Goal: Information Seeking & Learning: Learn about a topic

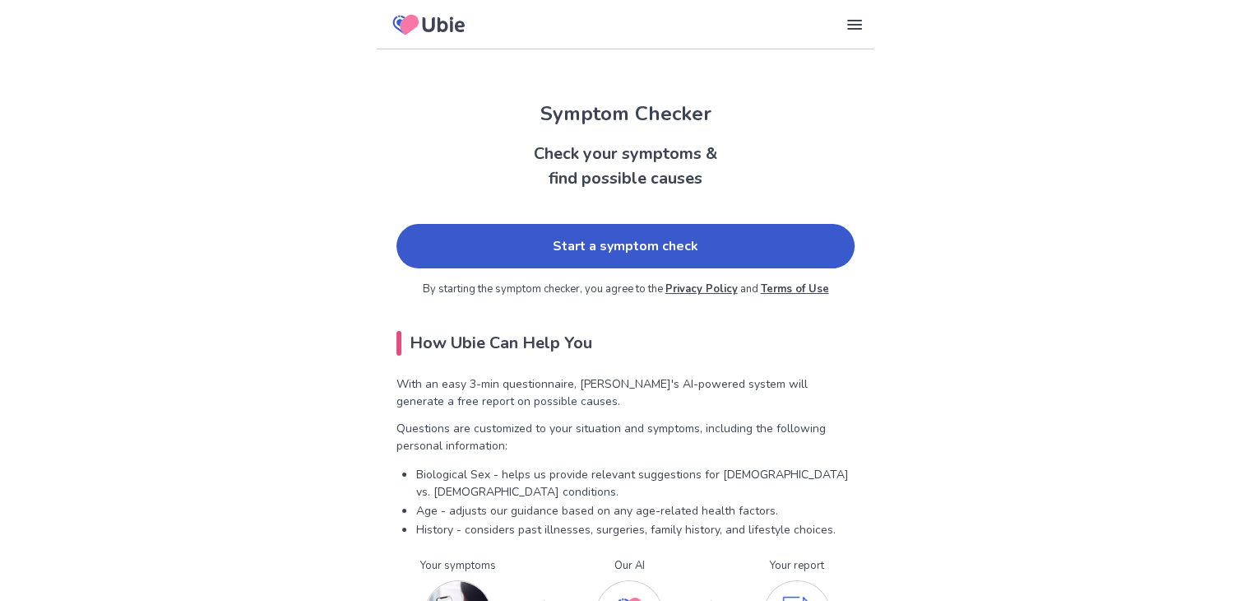
click at [694, 258] on link "Start a symptom check" at bounding box center [626, 246] width 458 height 44
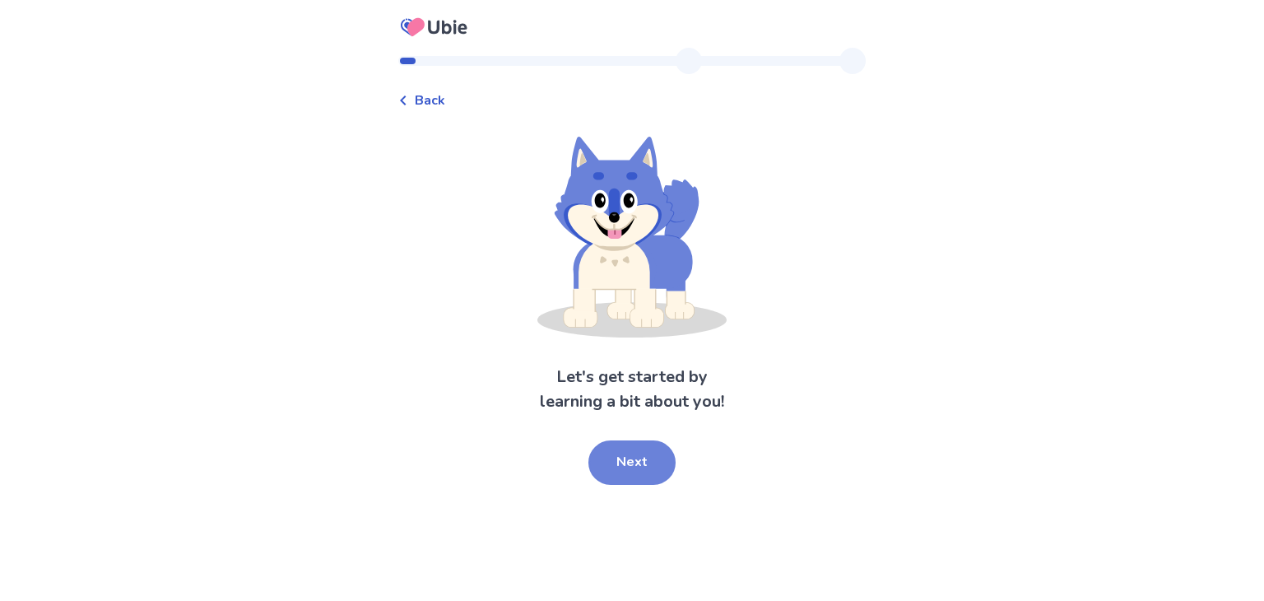
click at [626, 466] on button "Next" at bounding box center [631, 462] width 87 height 44
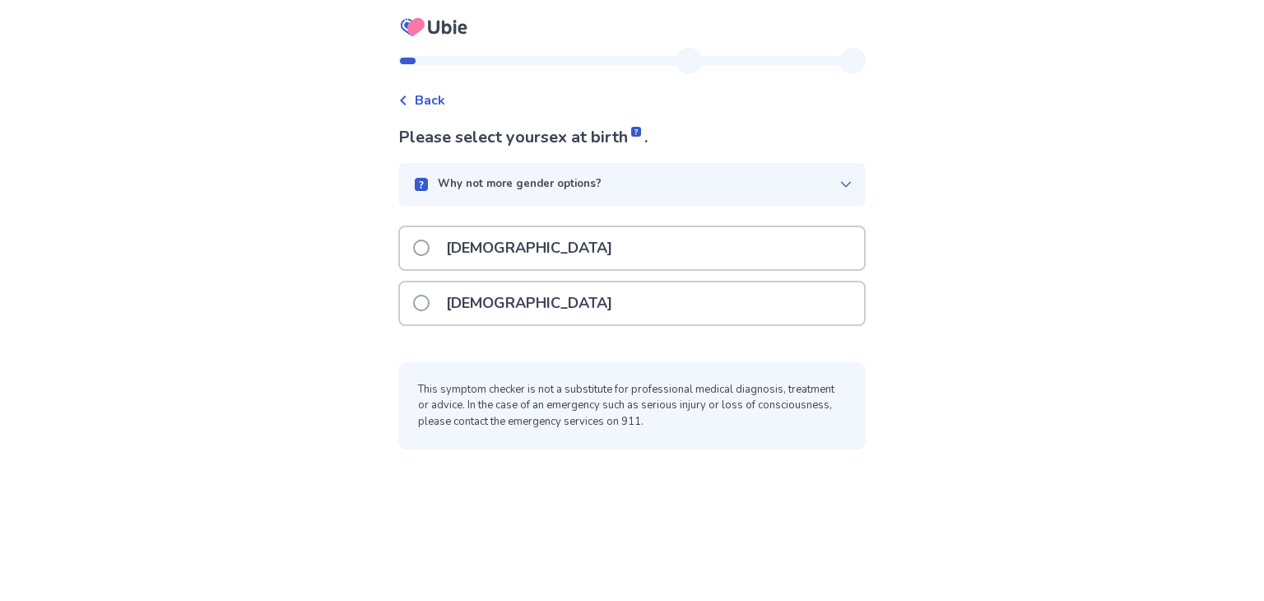
click at [581, 308] on div "[DEMOGRAPHIC_DATA]" at bounding box center [632, 303] width 464 height 42
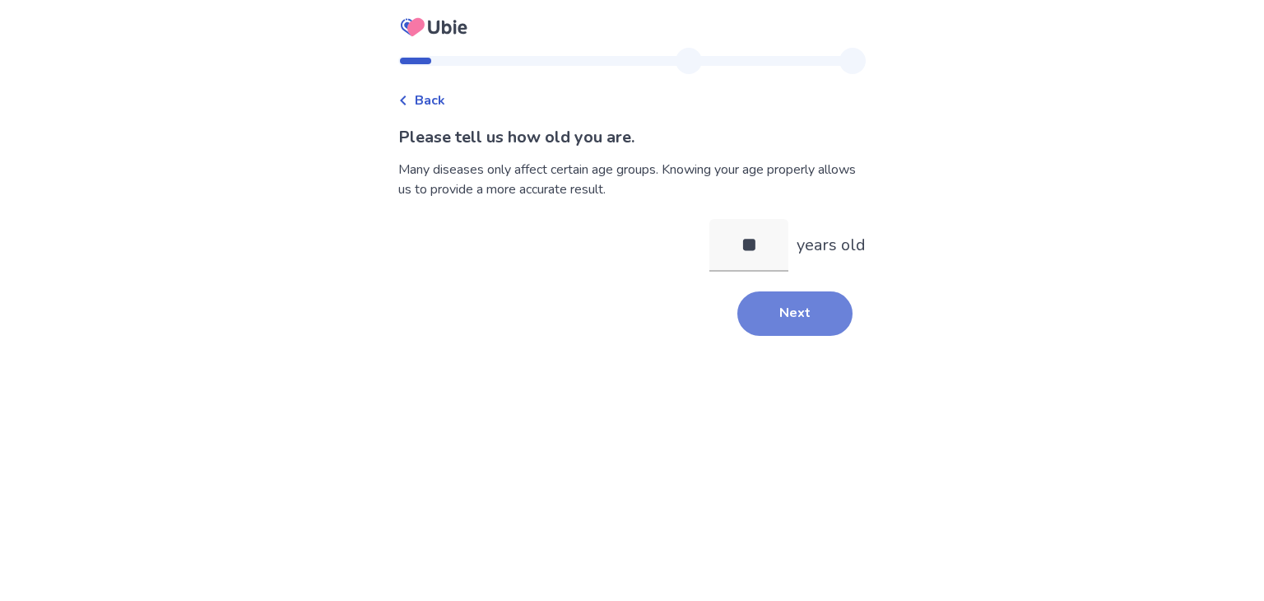
type input "**"
click at [759, 323] on button "Next" at bounding box center [794, 313] width 115 height 44
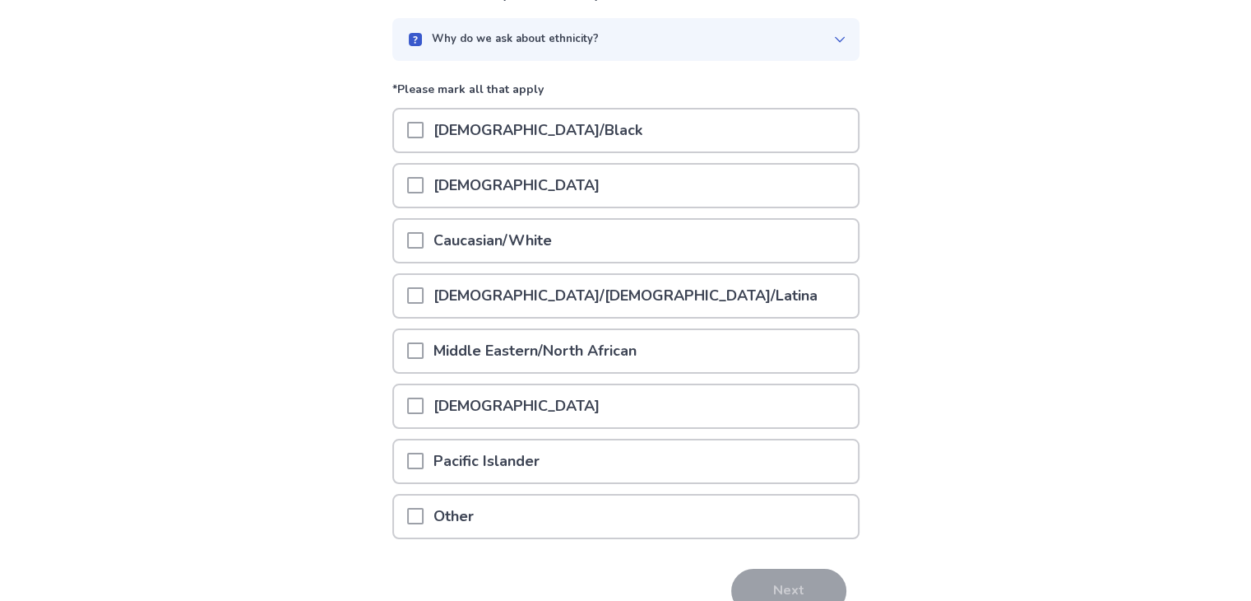
scroll to position [190, 0]
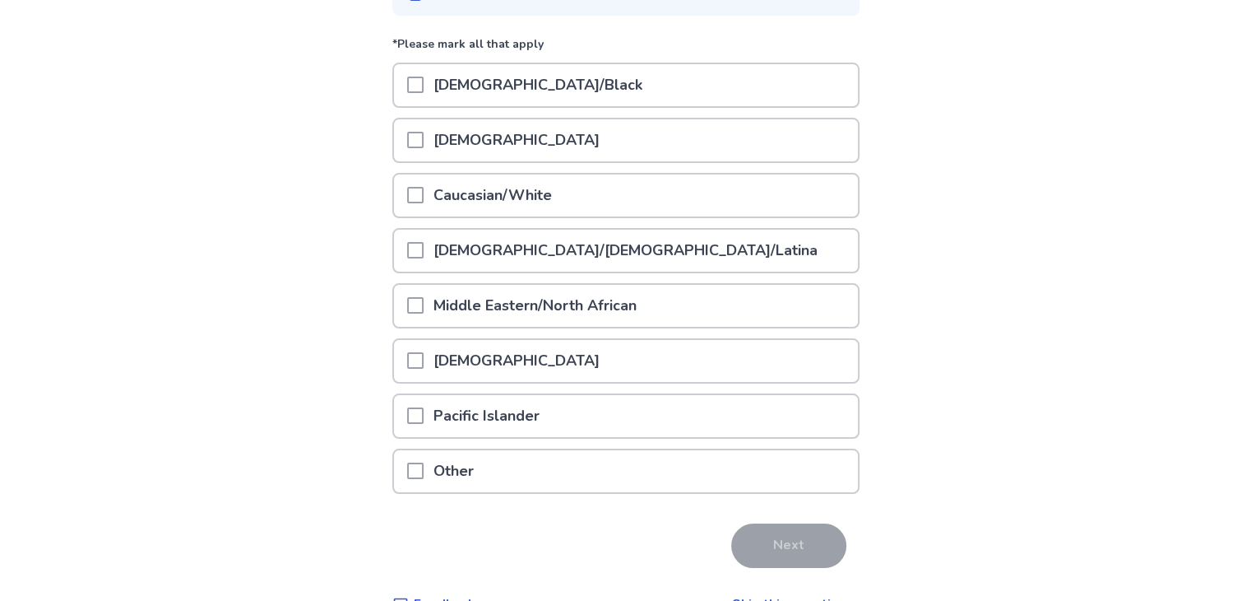
click at [622, 205] on div "Caucasian/White" at bounding box center [626, 195] width 464 height 42
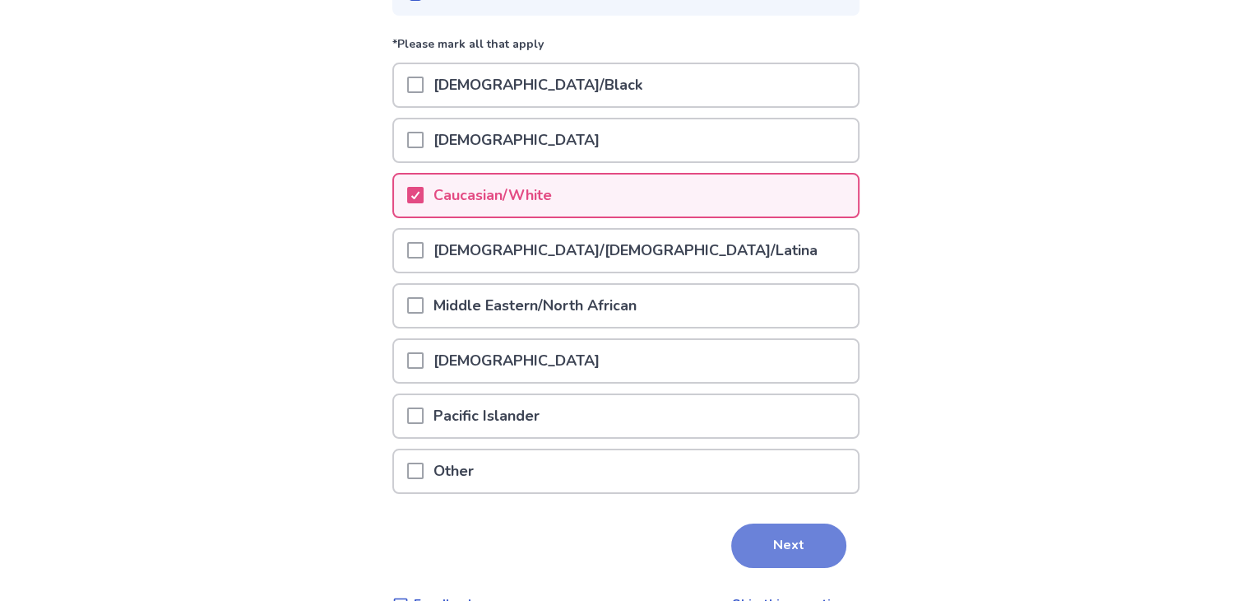
click at [770, 545] on button "Next" at bounding box center [788, 545] width 115 height 44
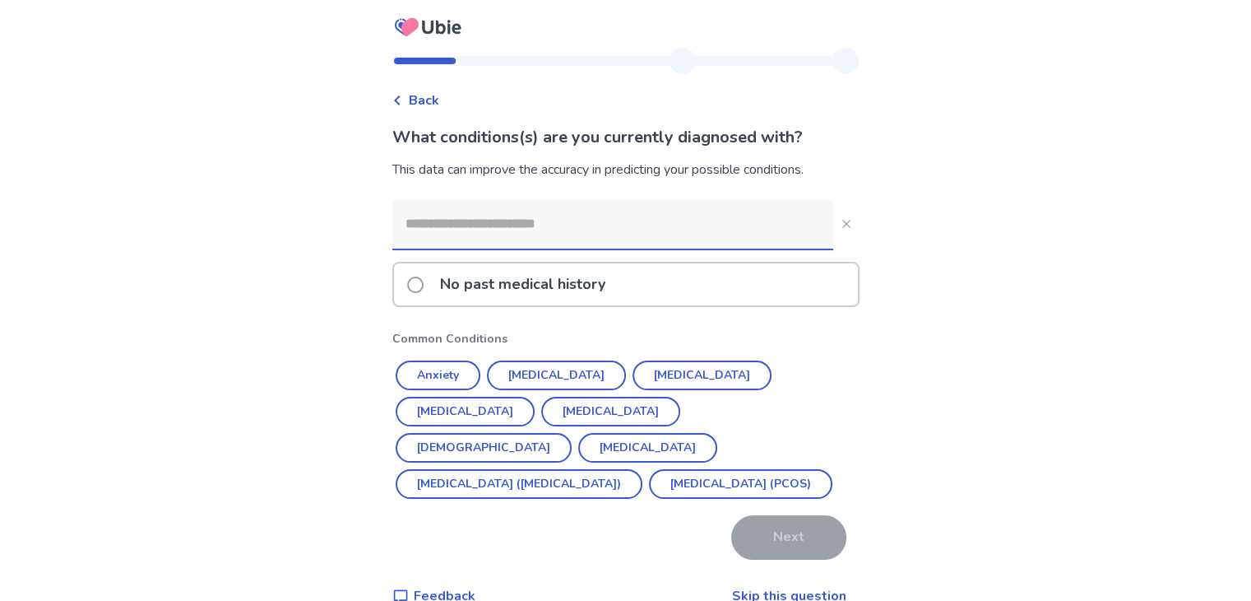
click at [638, 285] on div "No past medical history" at bounding box center [626, 284] width 464 height 42
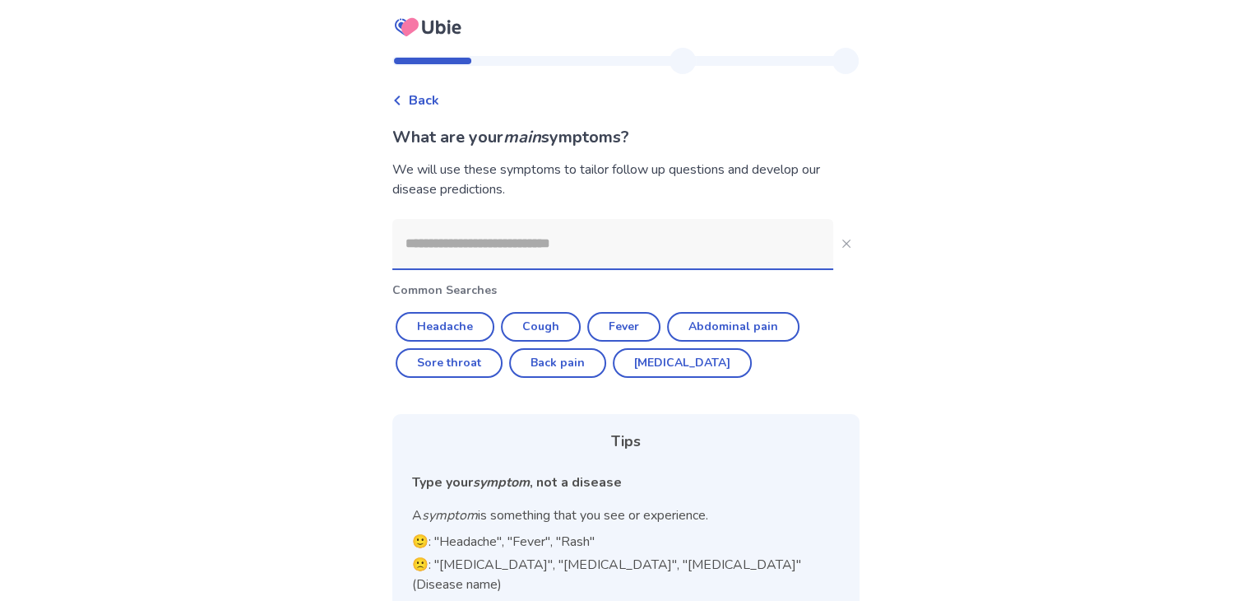
click at [583, 251] on input at bounding box center [612, 243] width 441 height 49
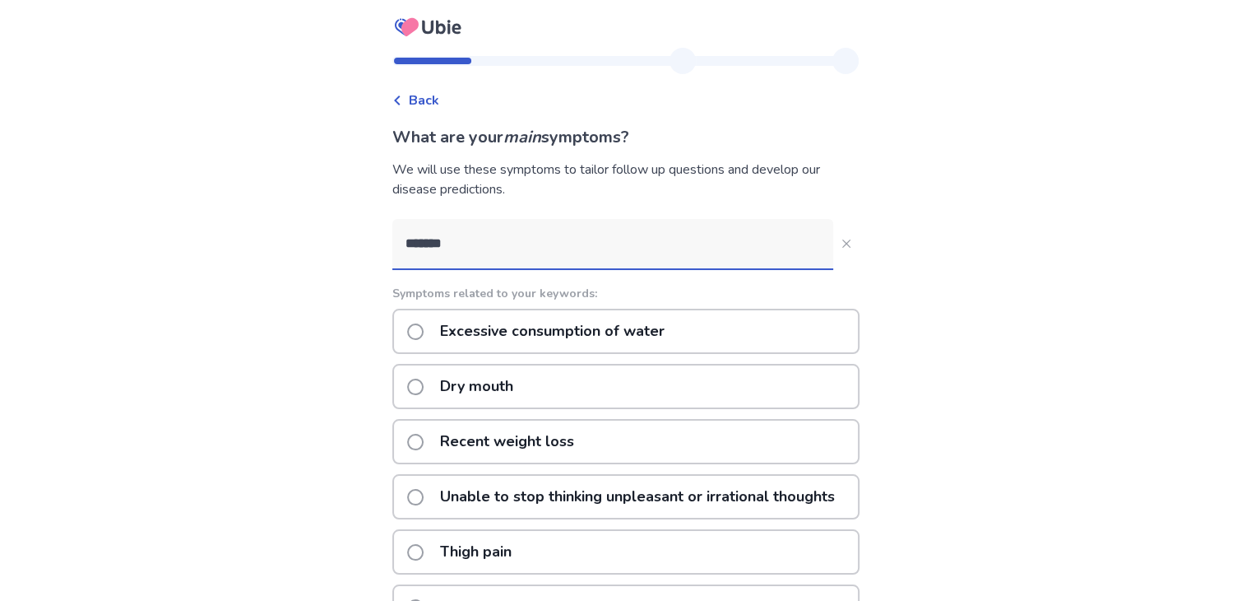
type input "*******"
click at [546, 373] on div "Dry mouth" at bounding box center [625, 386] width 467 height 45
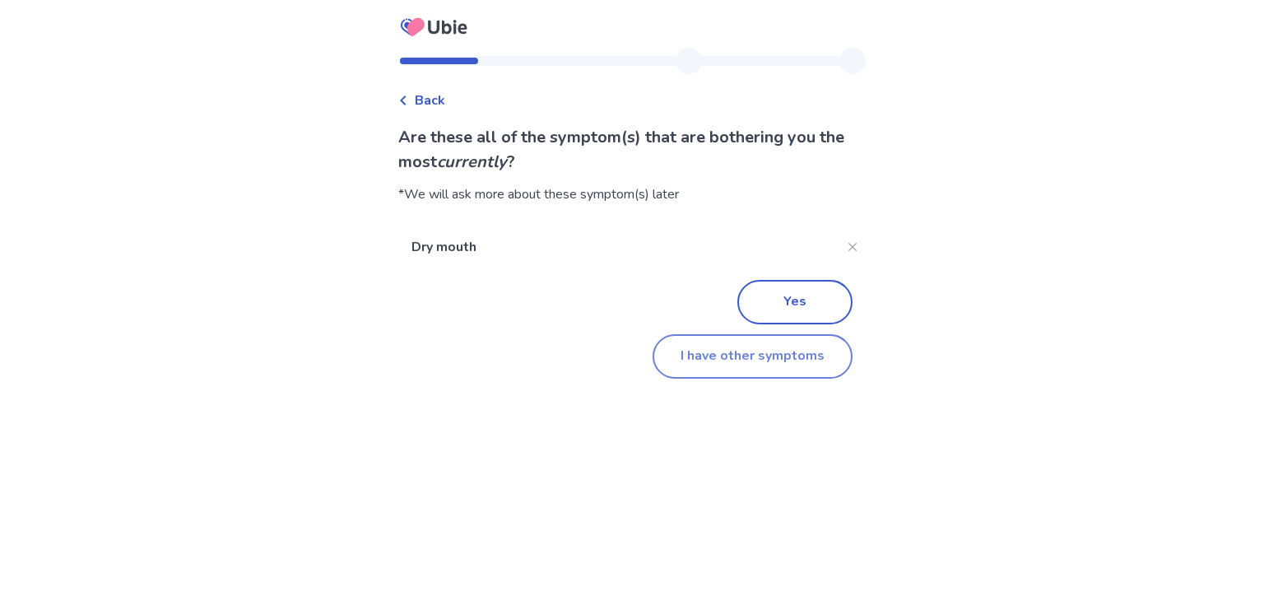
click at [689, 366] on button "I have other symptoms" at bounding box center [752, 356] width 200 height 44
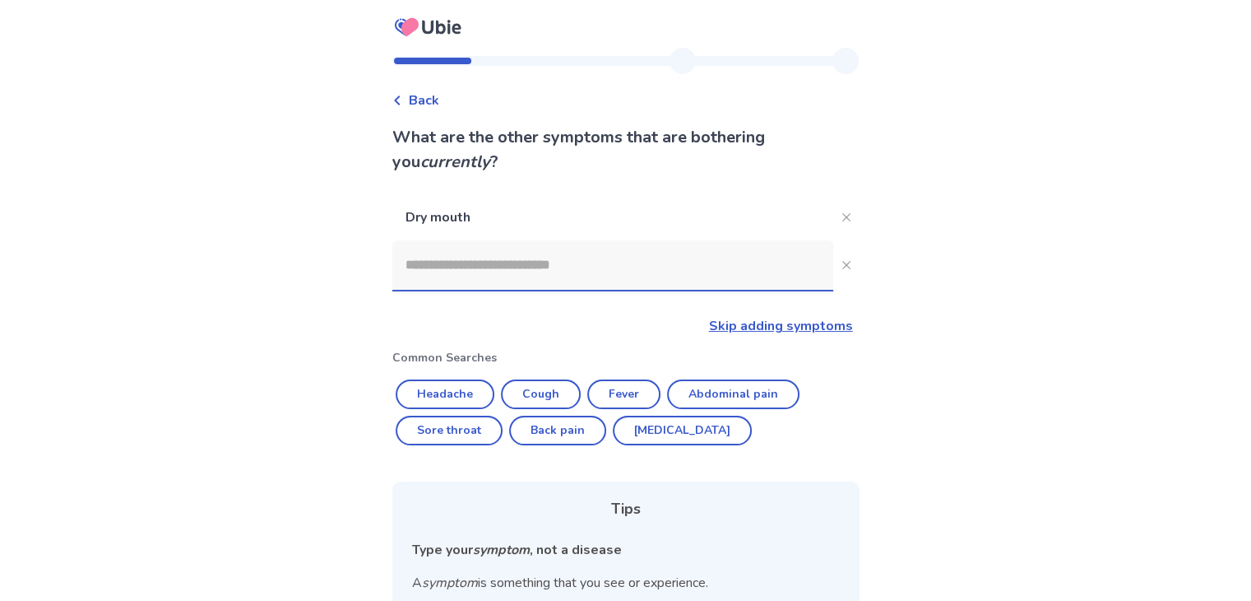
click at [545, 285] on input at bounding box center [612, 264] width 441 height 49
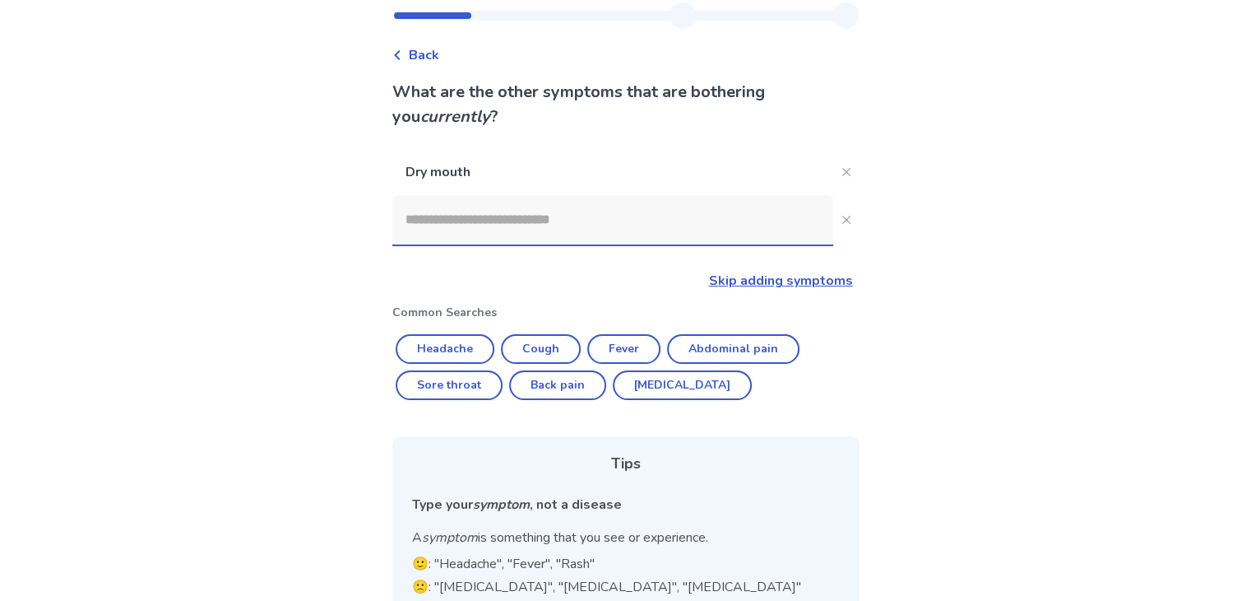
scroll to position [44, 0]
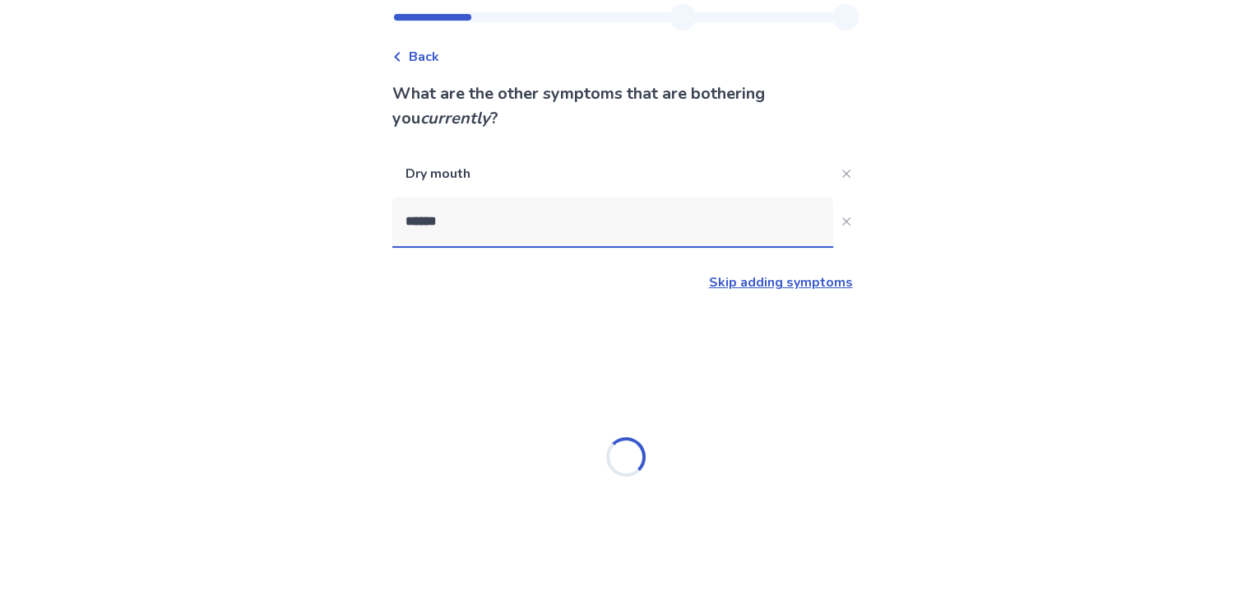
type input "*******"
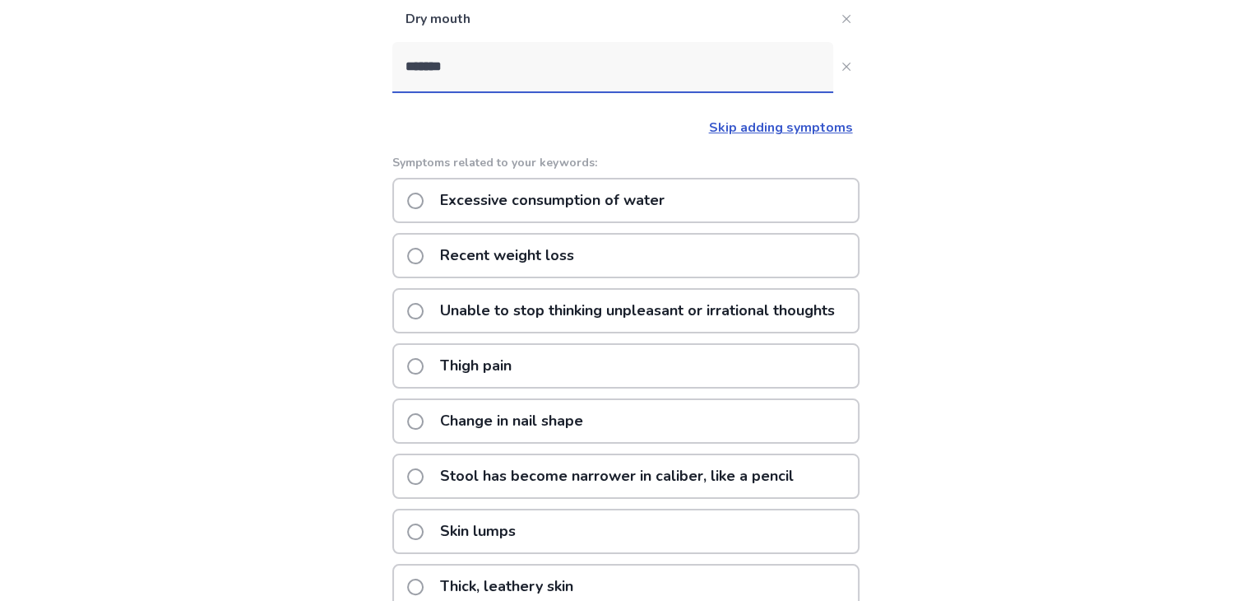
scroll to position [199, 0]
click at [504, 238] on p "Recent weight loss" at bounding box center [507, 255] width 154 height 42
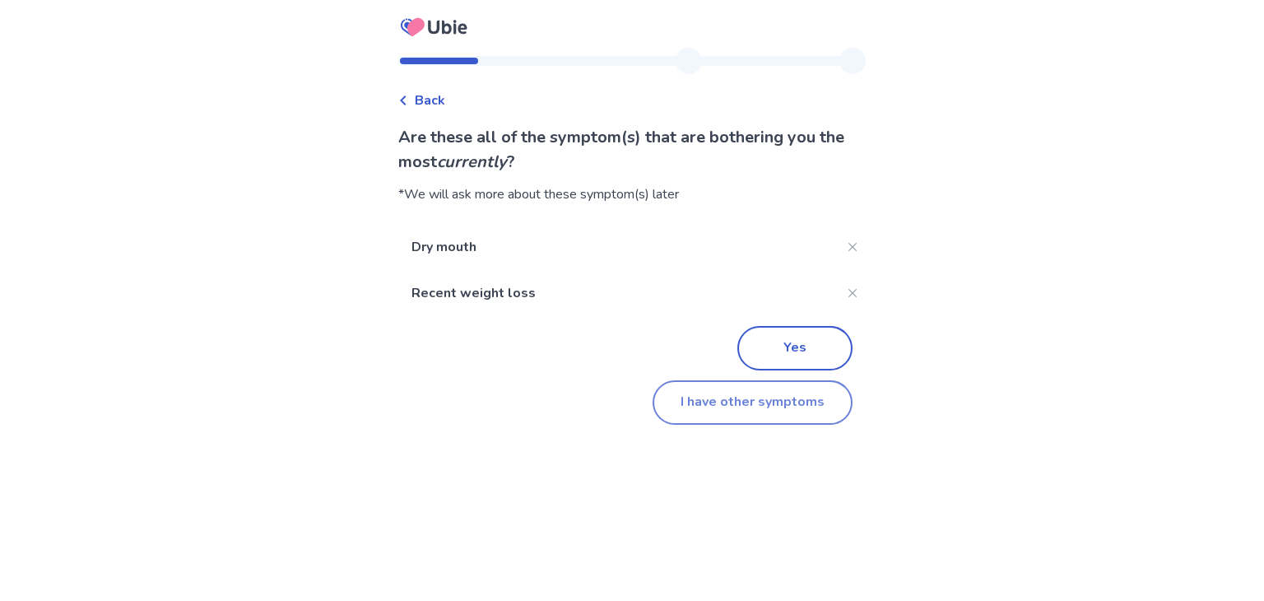
click at [730, 389] on button "I have other symptoms" at bounding box center [752, 402] width 200 height 44
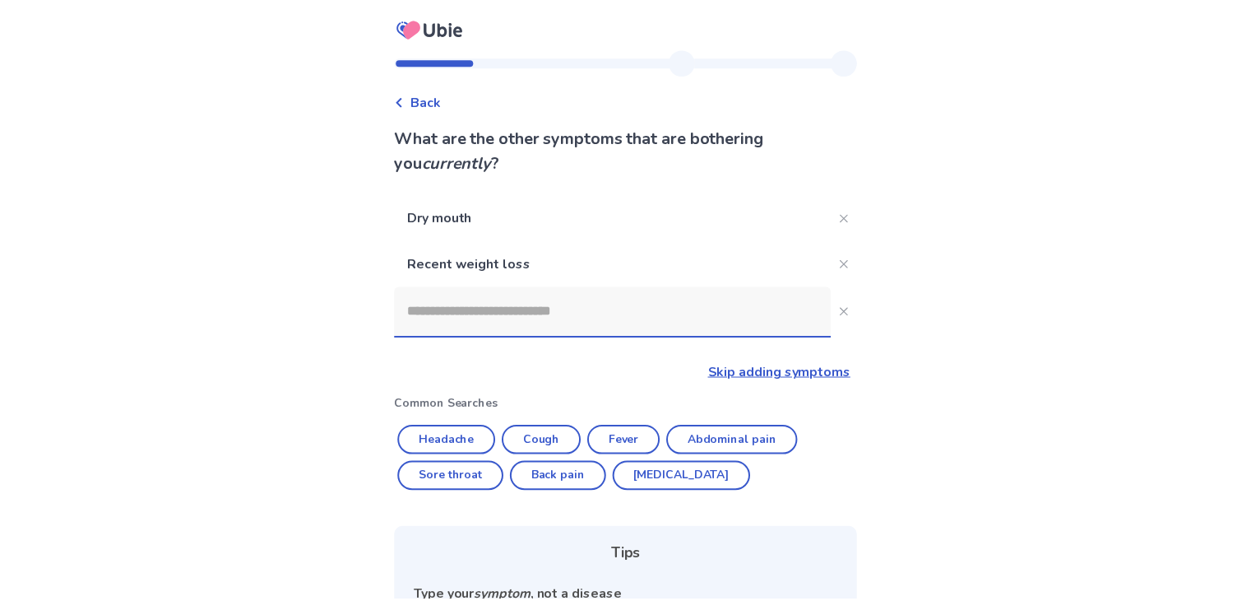
scroll to position [199, 0]
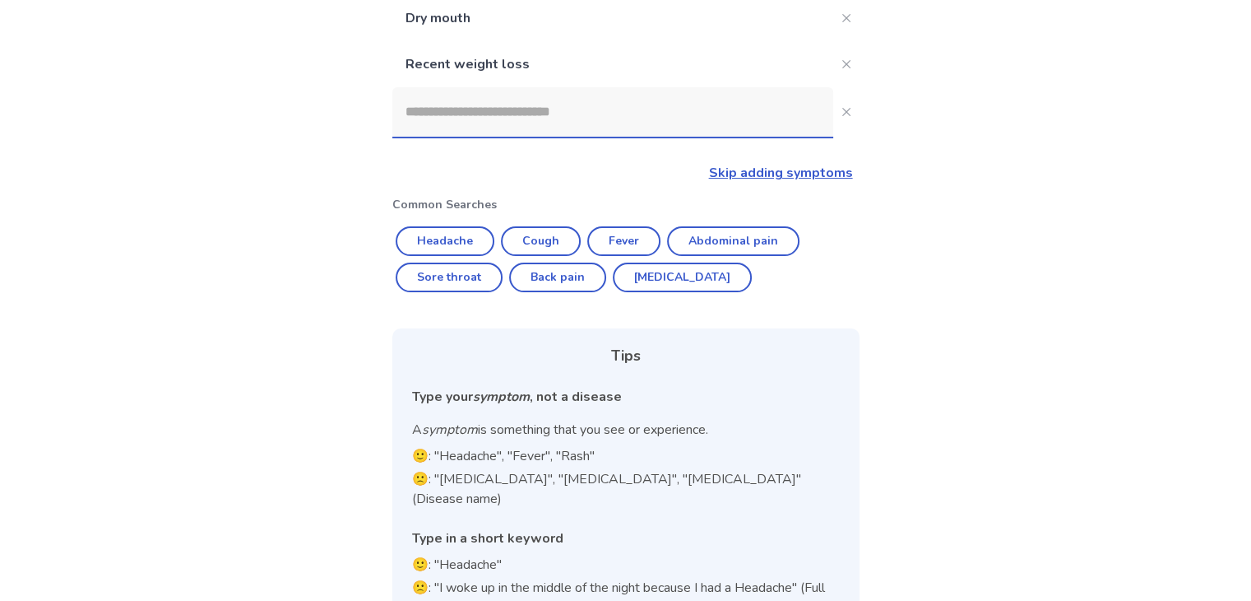
click at [467, 123] on input at bounding box center [612, 111] width 441 height 49
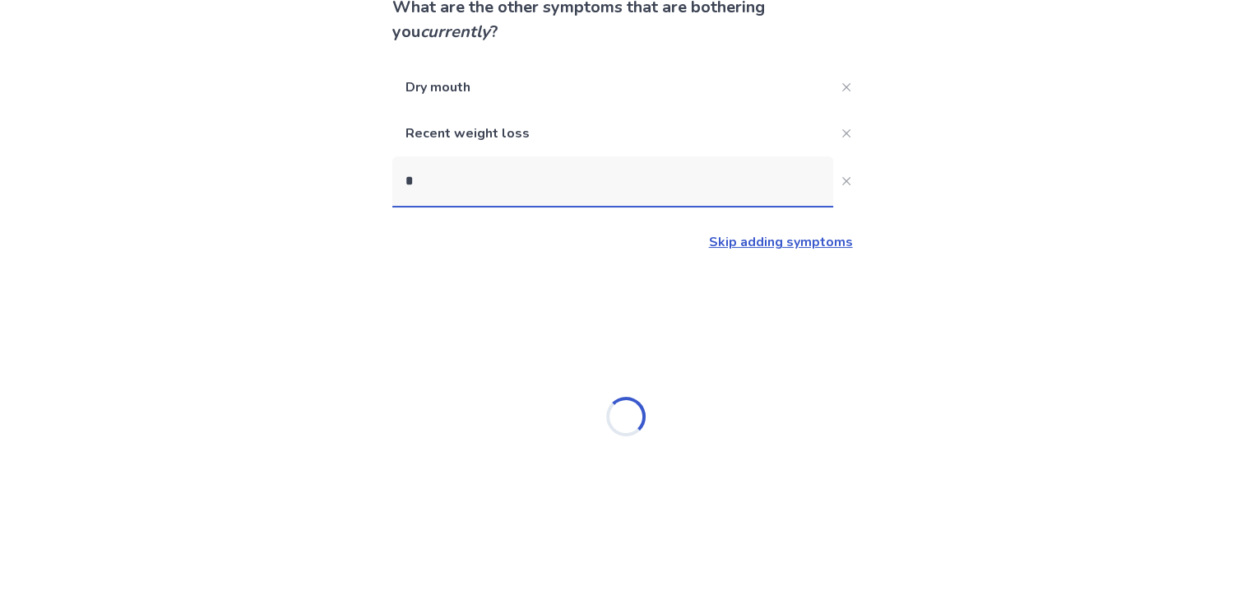
scroll to position [0, 0]
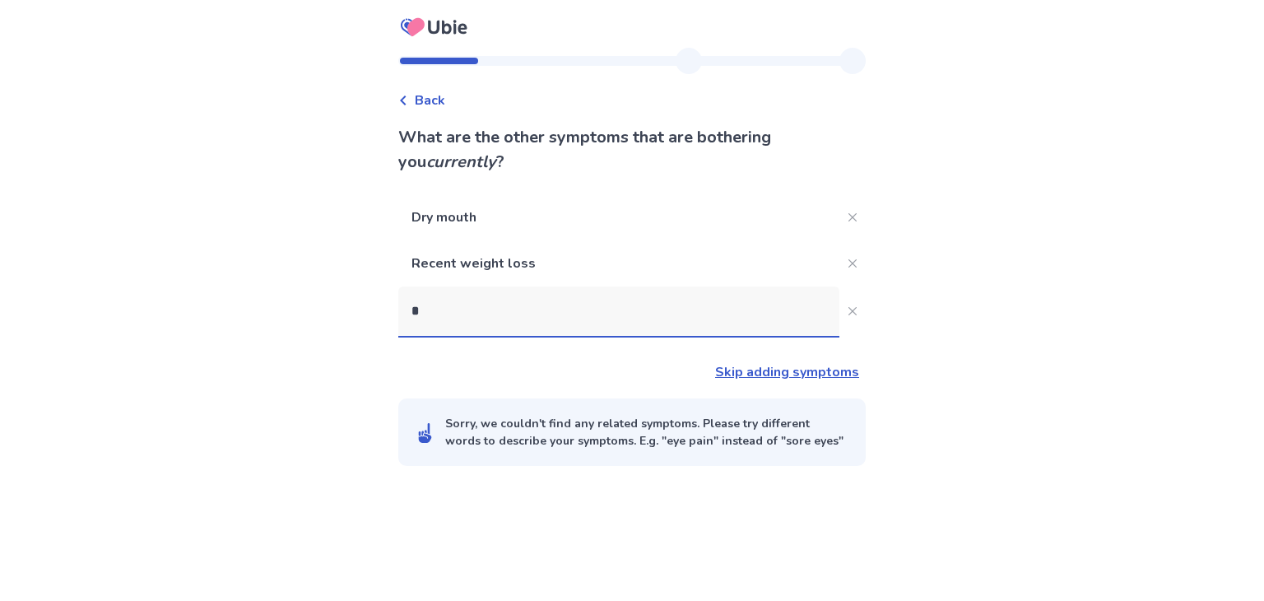
type input "*"
click at [771, 375] on link "Skip adding symptoms" at bounding box center [787, 372] width 144 height 18
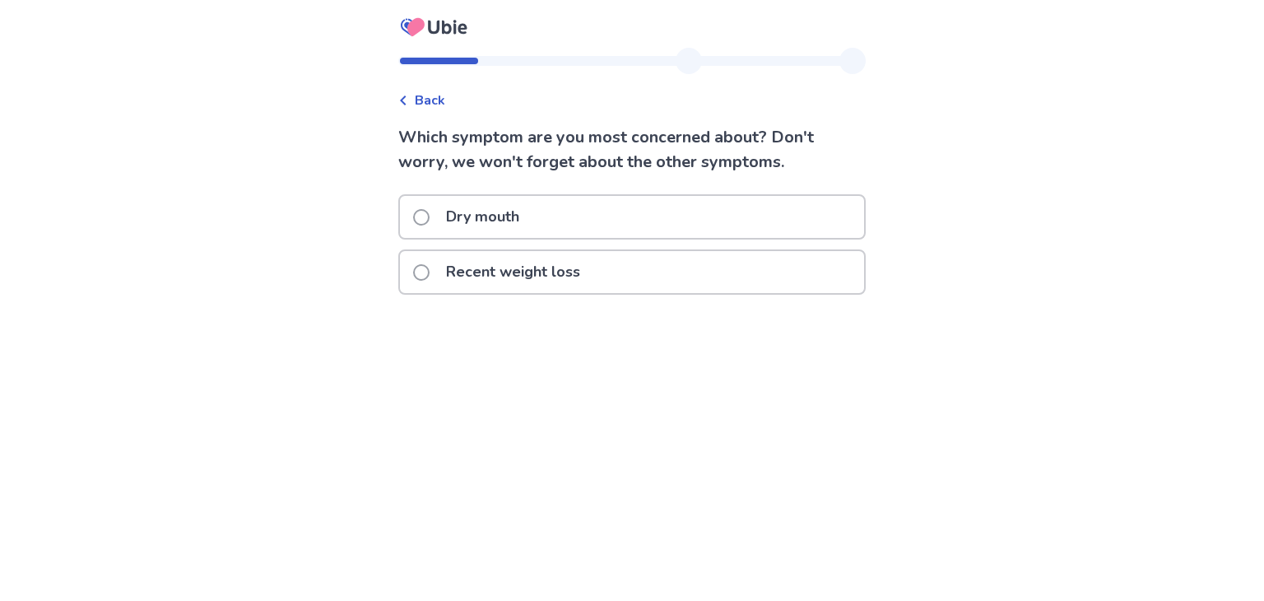
click at [559, 281] on p "Recent weight loss" at bounding box center [513, 272] width 154 height 42
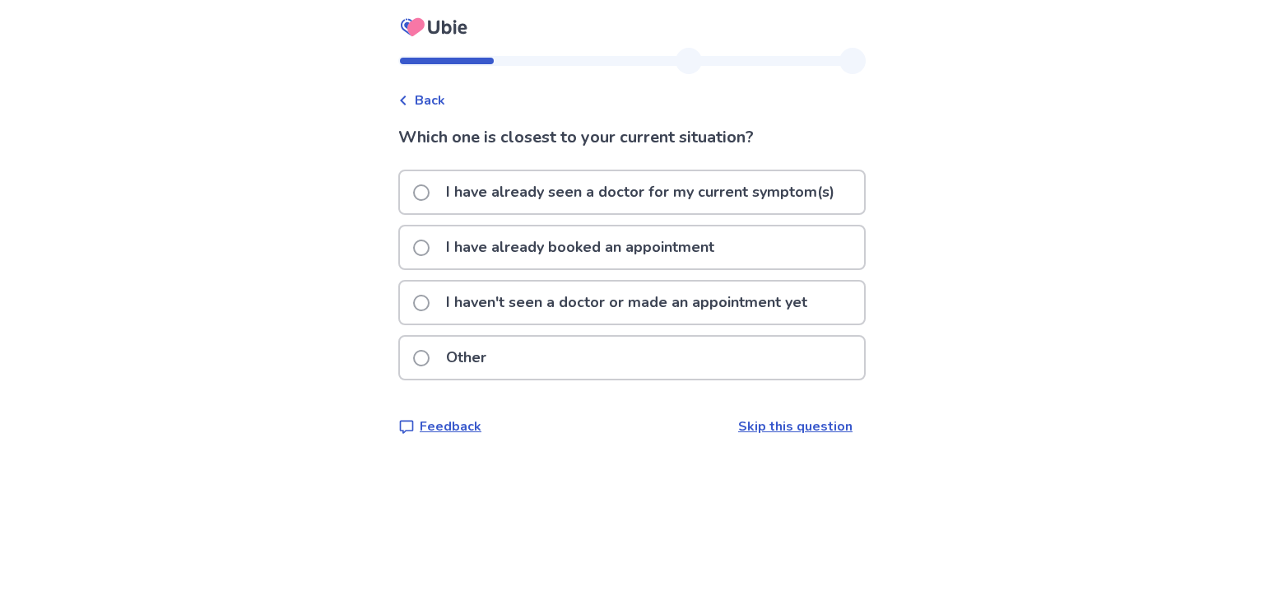
click at [432, 105] on span "Back" at bounding box center [430, 101] width 30 height 20
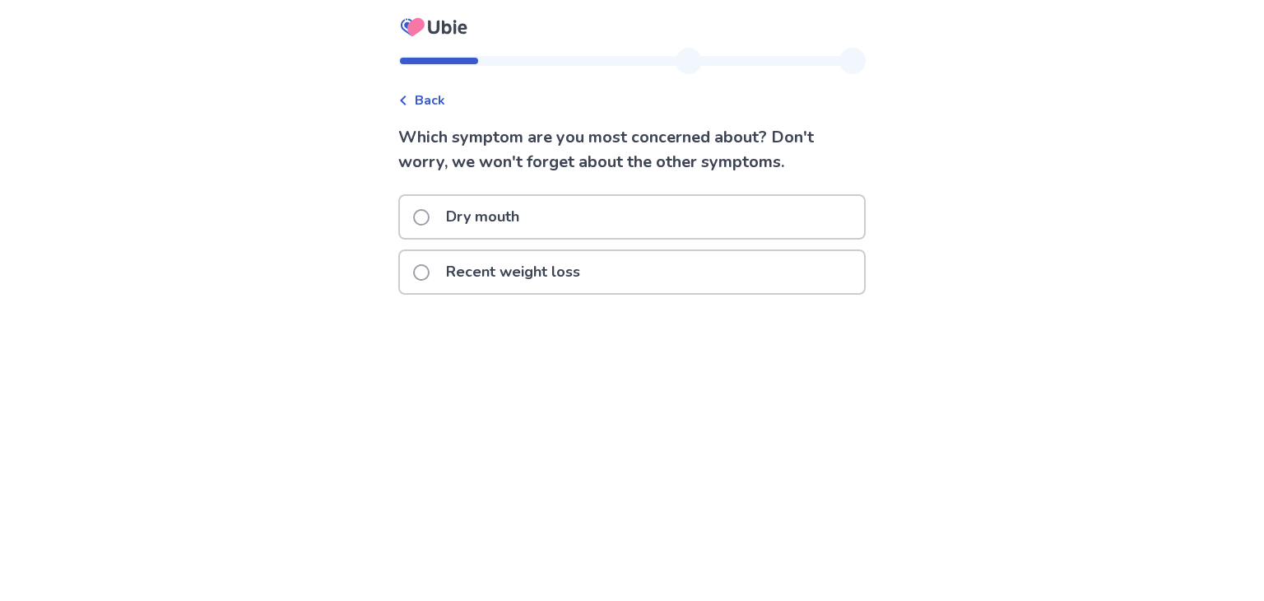
click at [457, 194] on div "Dry mouth" at bounding box center [631, 216] width 467 height 45
click at [457, 221] on p "Dry mouth" at bounding box center [482, 217] width 93 height 42
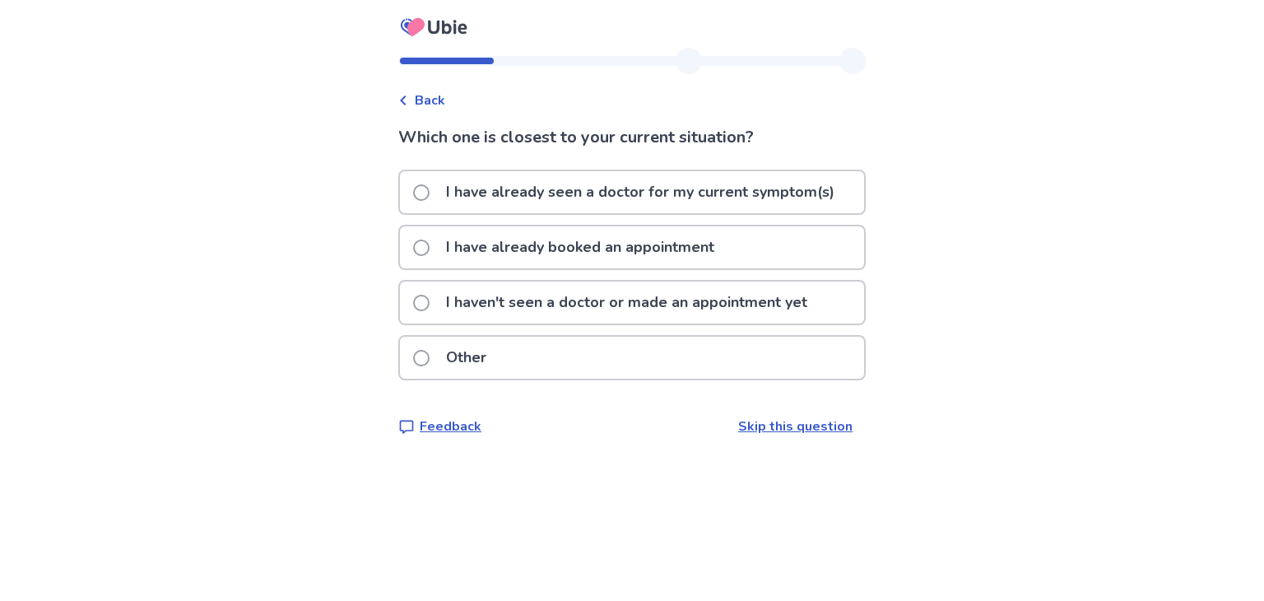
click at [604, 355] on div "Other" at bounding box center [632, 358] width 464 height 42
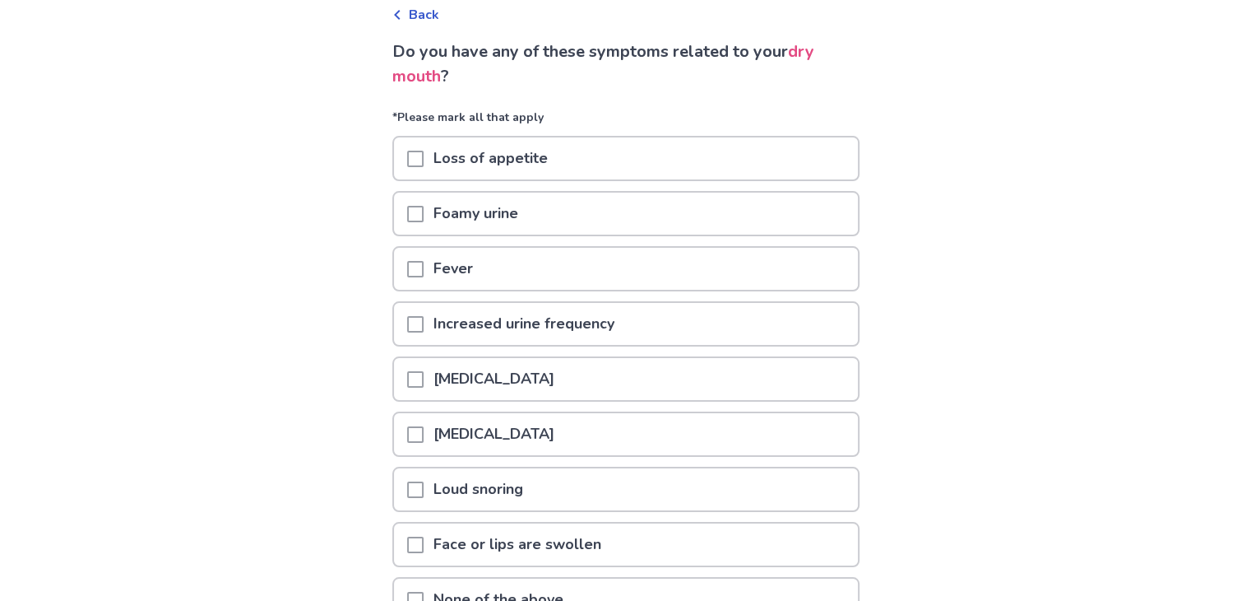
scroll to position [88, 0]
click at [517, 312] on p "Increased urine frequency" at bounding box center [524, 321] width 201 height 42
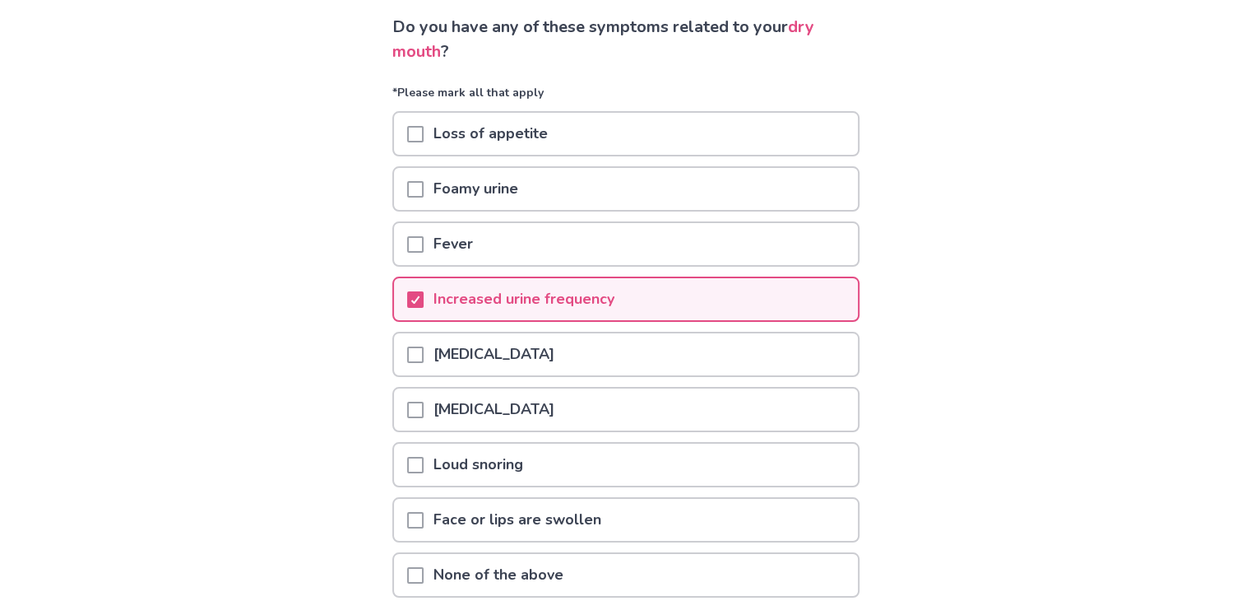
scroll to position [111, 0]
click at [501, 202] on p "Foamy urine" at bounding box center [476, 188] width 104 height 42
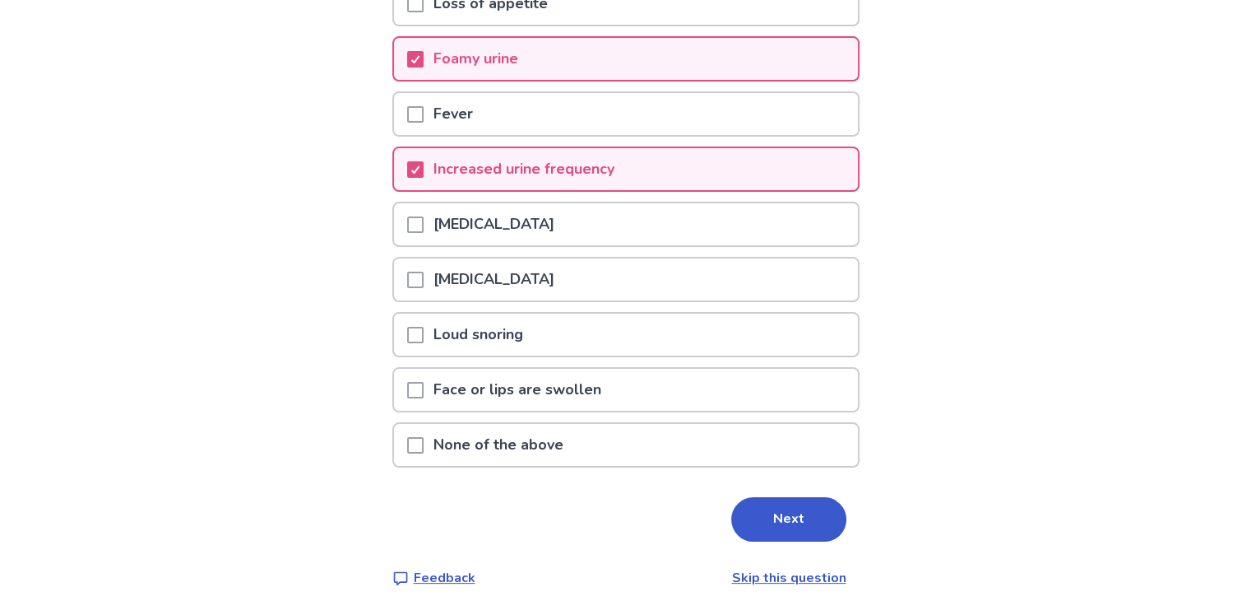
scroll to position [240, 0]
click at [510, 278] on p "[MEDICAL_DATA]" at bounding box center [494, 279] width 141 height 42
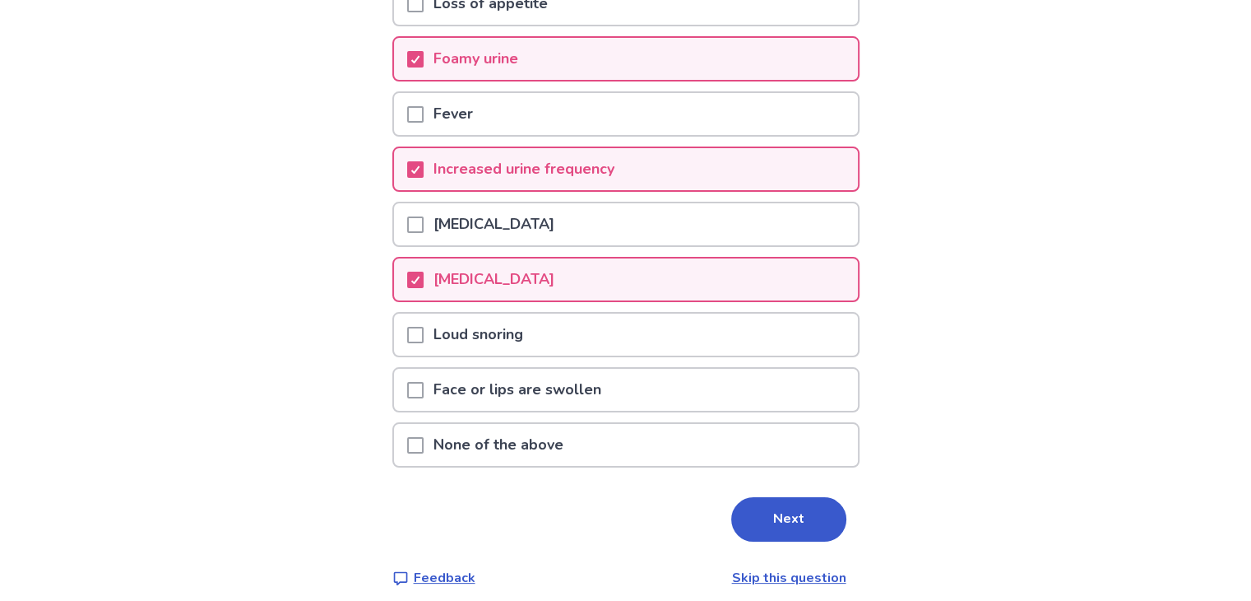
click at [707, 225] on div "[MEDICAL_DATA]" at bounding box center [626, 224] width 464 height 42
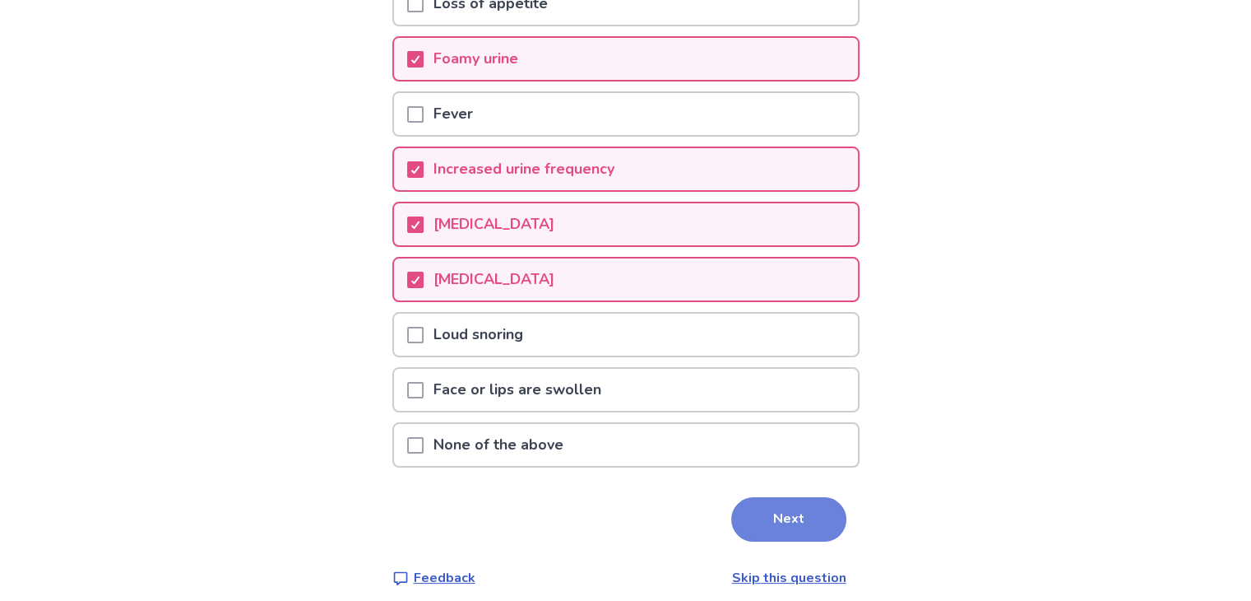
click at [754, 525] on button "Next" at bounding box center [788, 519] width 115 height 44
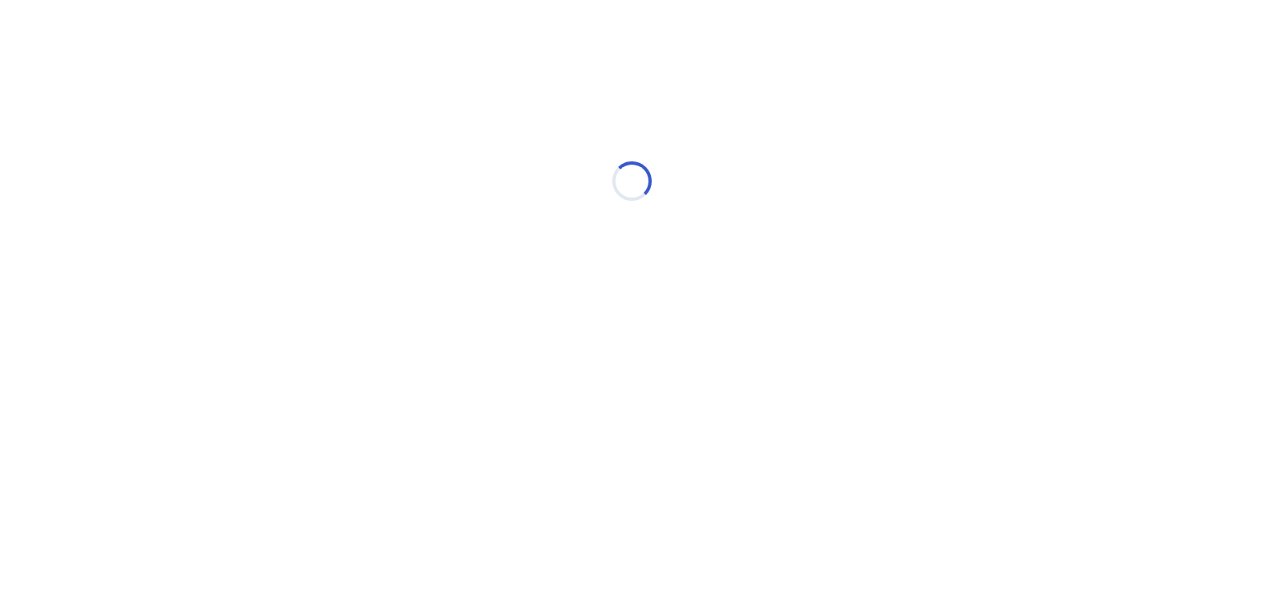
select select "*"
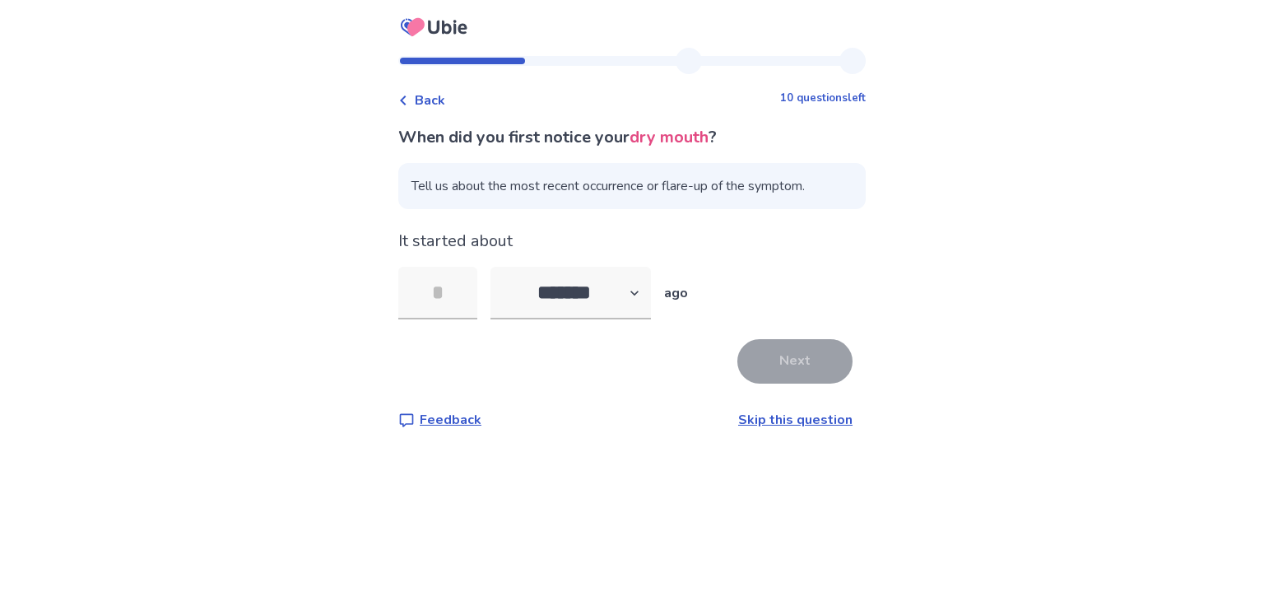
click at [760, 416] on link "Skip this question" at bounding box center [795, 420] width 114 height 18
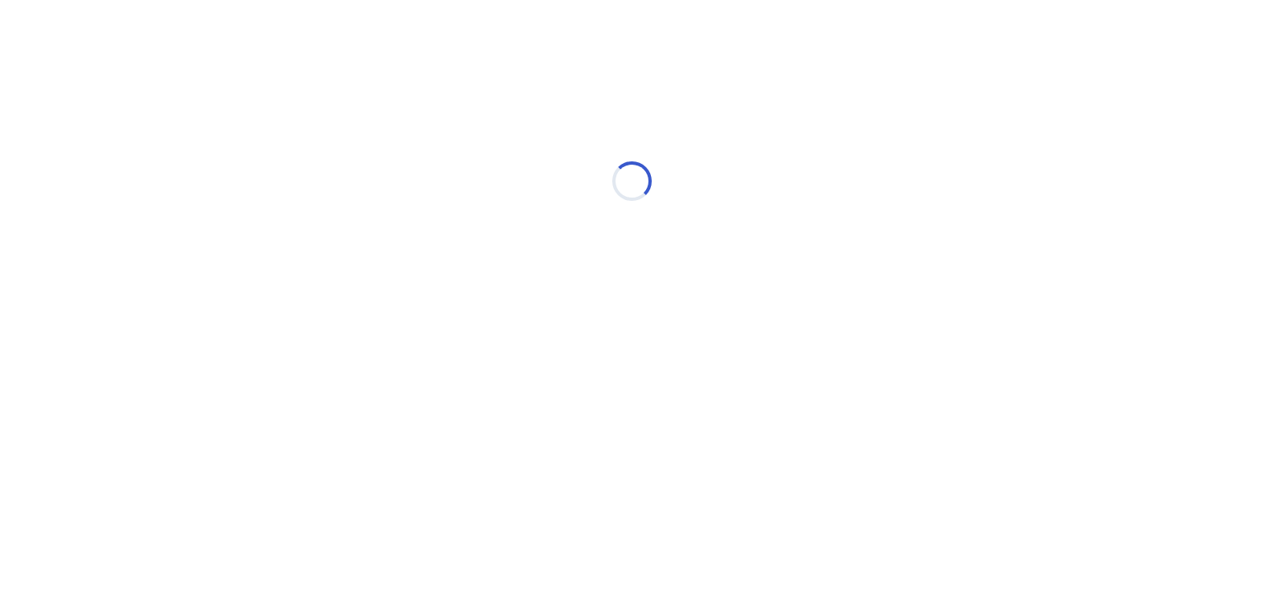
select select "*"
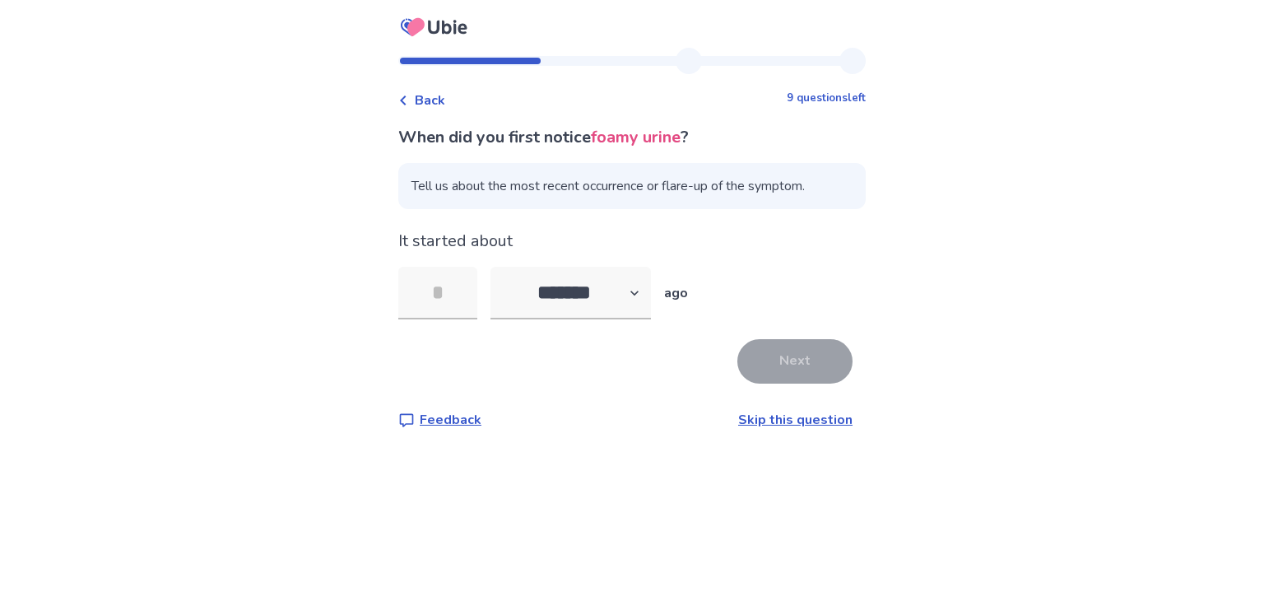
click at [759, 415] on link "Skip this question" at bounding box center [795, 420] width 114 height 18
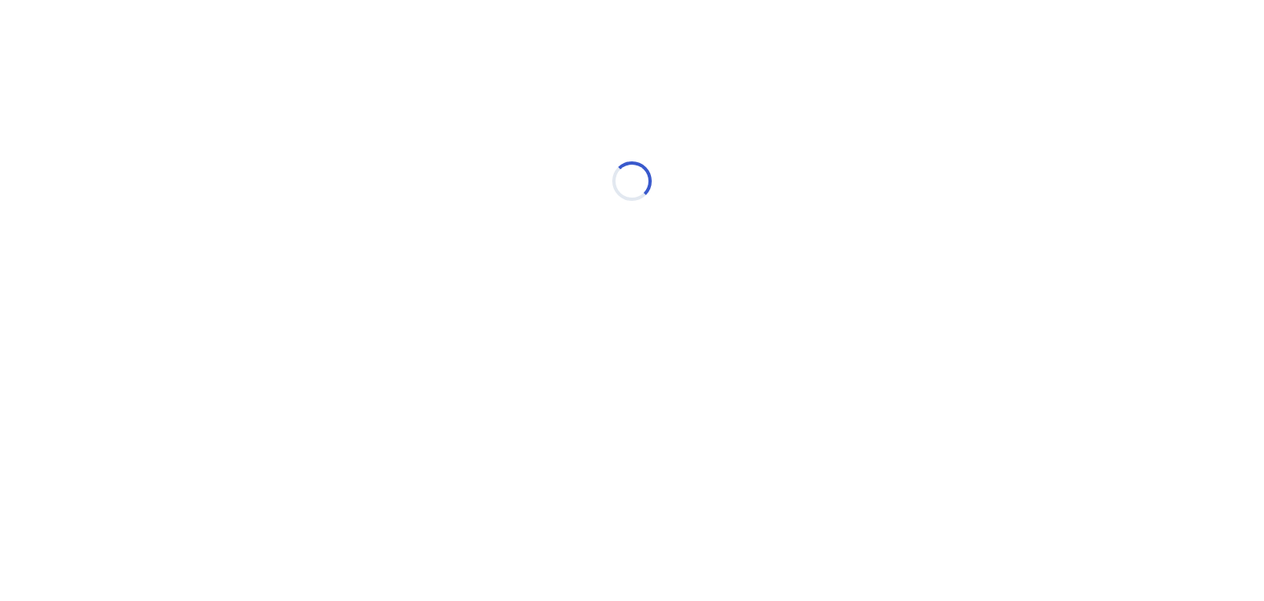
select select "*"
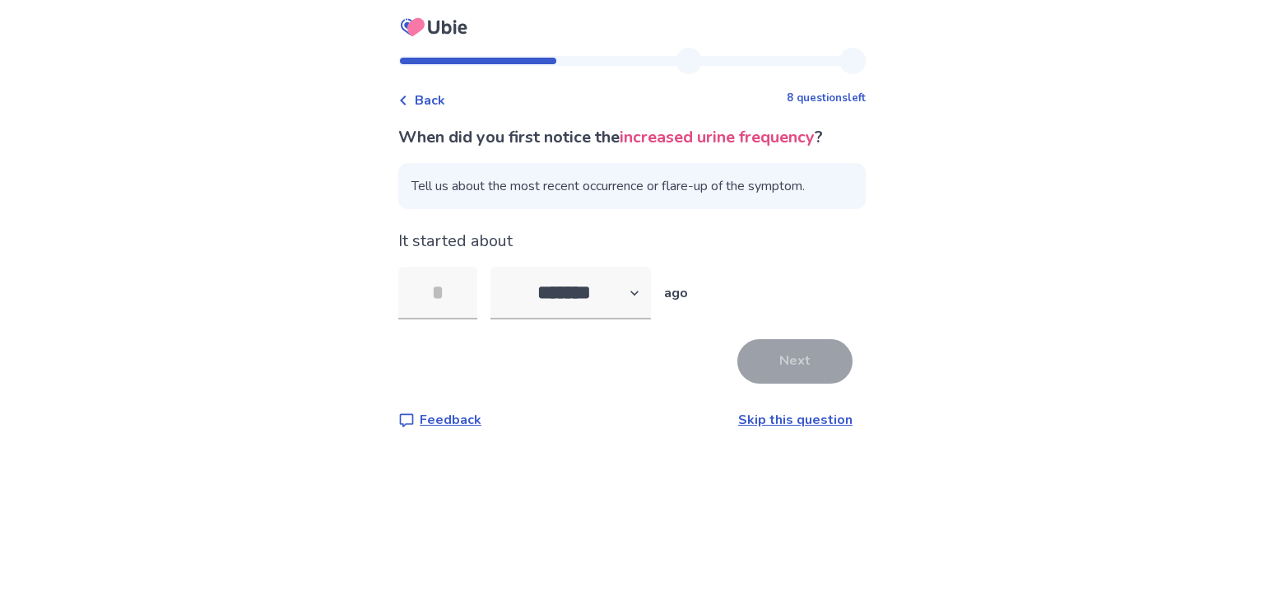
click at [756, 414] on link "Skip this question" at bounding box center [795, 420] width 114 height 18
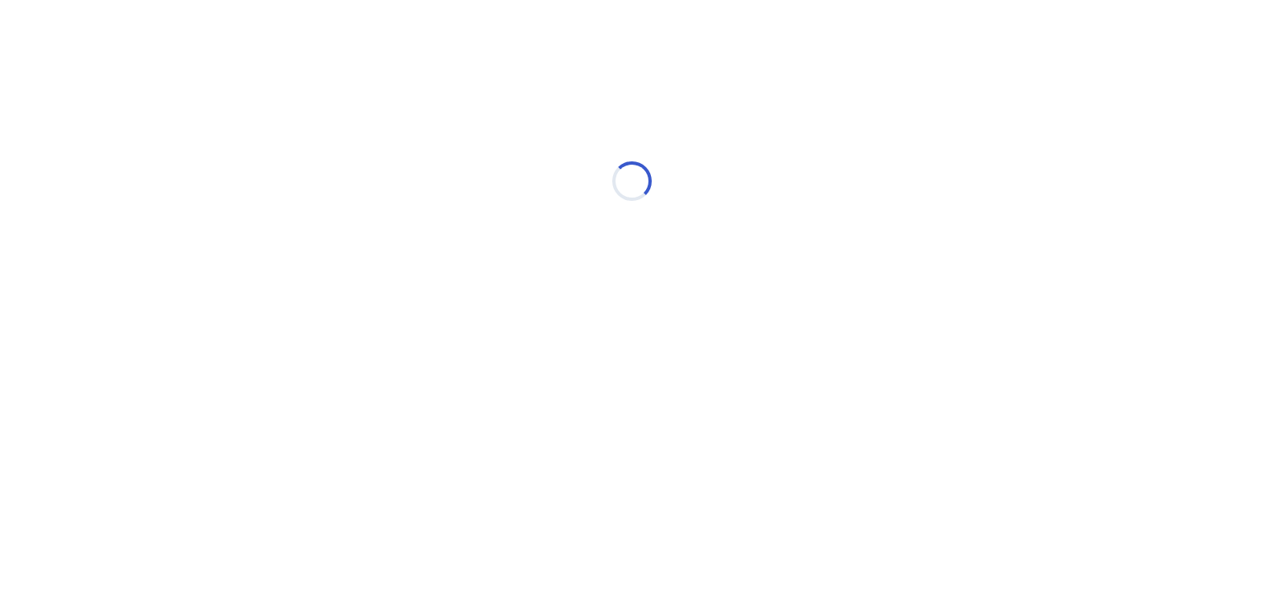
select select "*"
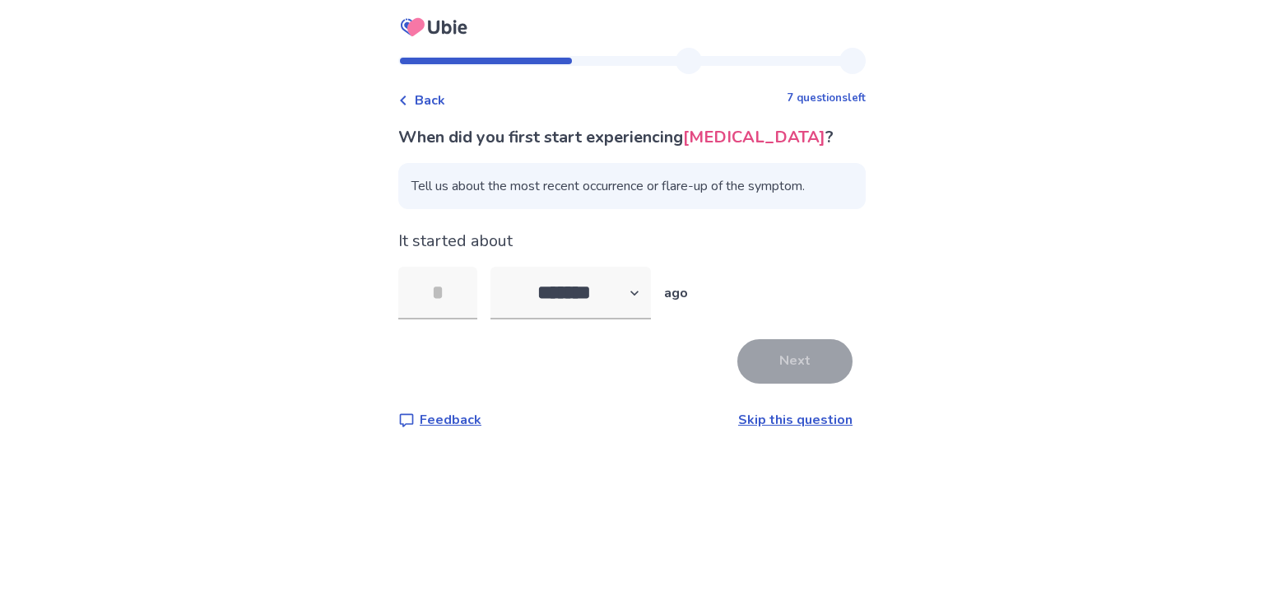
click at [761, 421] on link "Skip this question" at bounding box center [795, 420] width 114 height 18
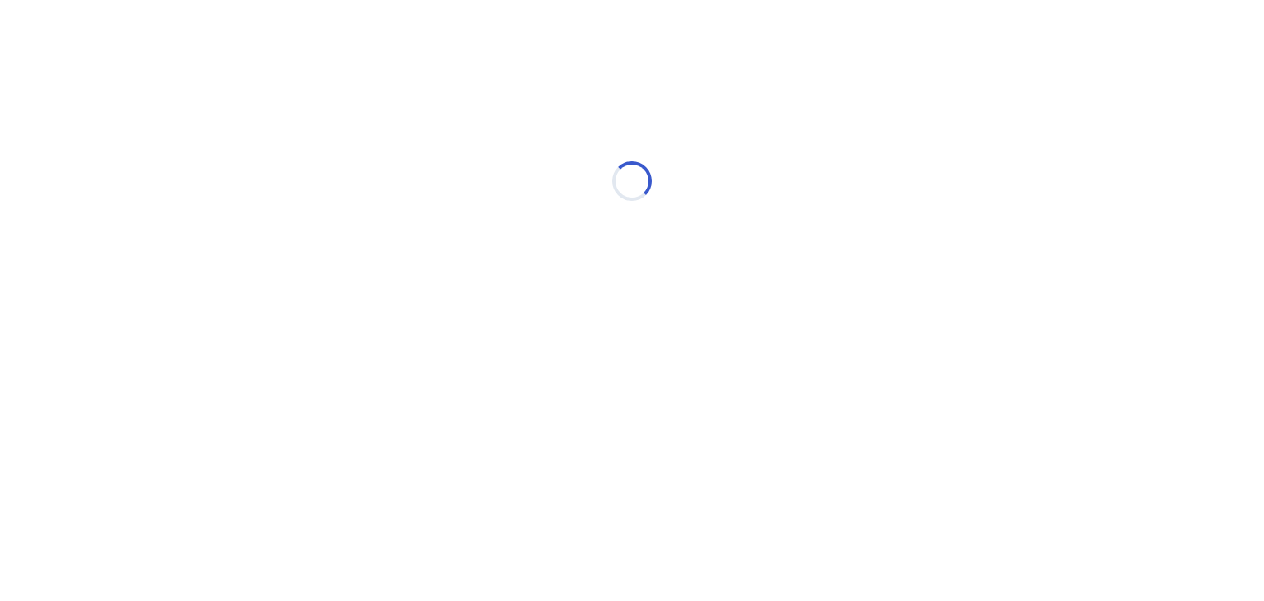
select select "*"
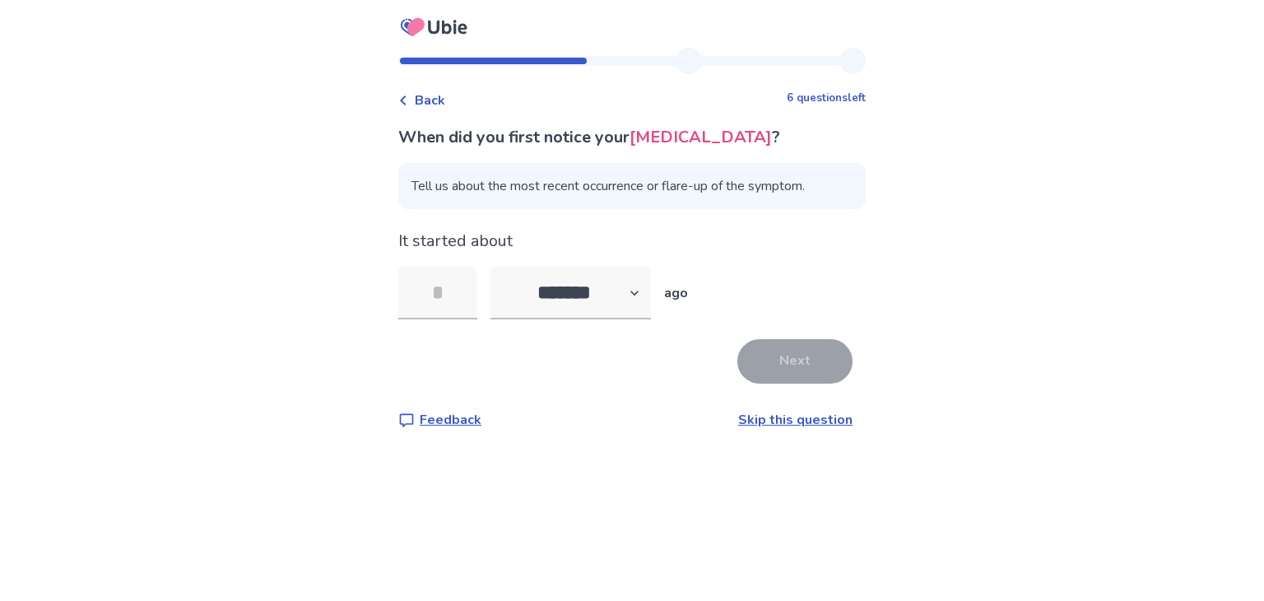
click at [761, 425] on link "Skip this question" at bounding box center [795, 420] width 114 height 18
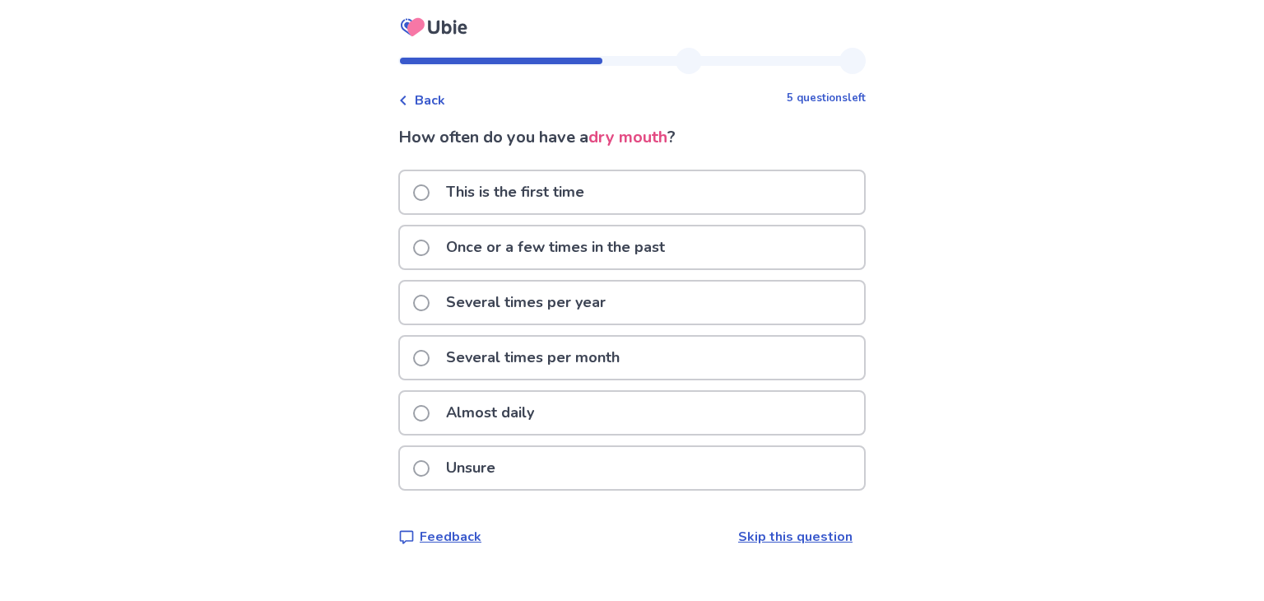
click at [602, 414] on div "Almost daily" at bounding box center [632, 413] width 464 height 42
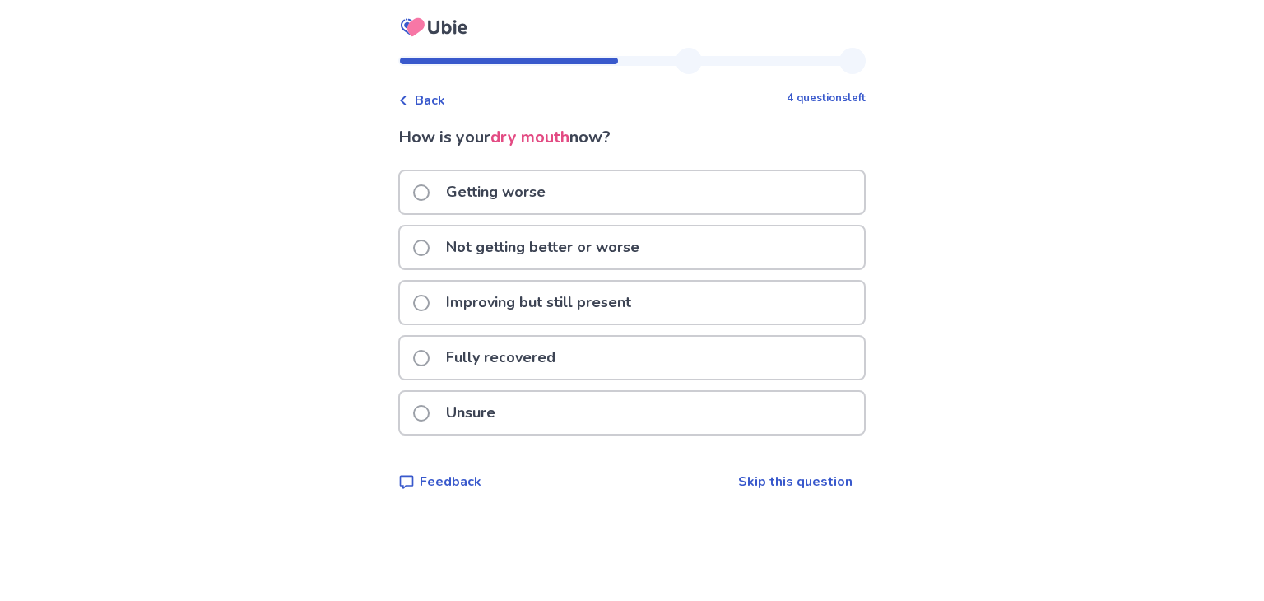
click at [632, 260] on p "Not getting better or worse" at bounding box center [542, 247] width 213 height 42
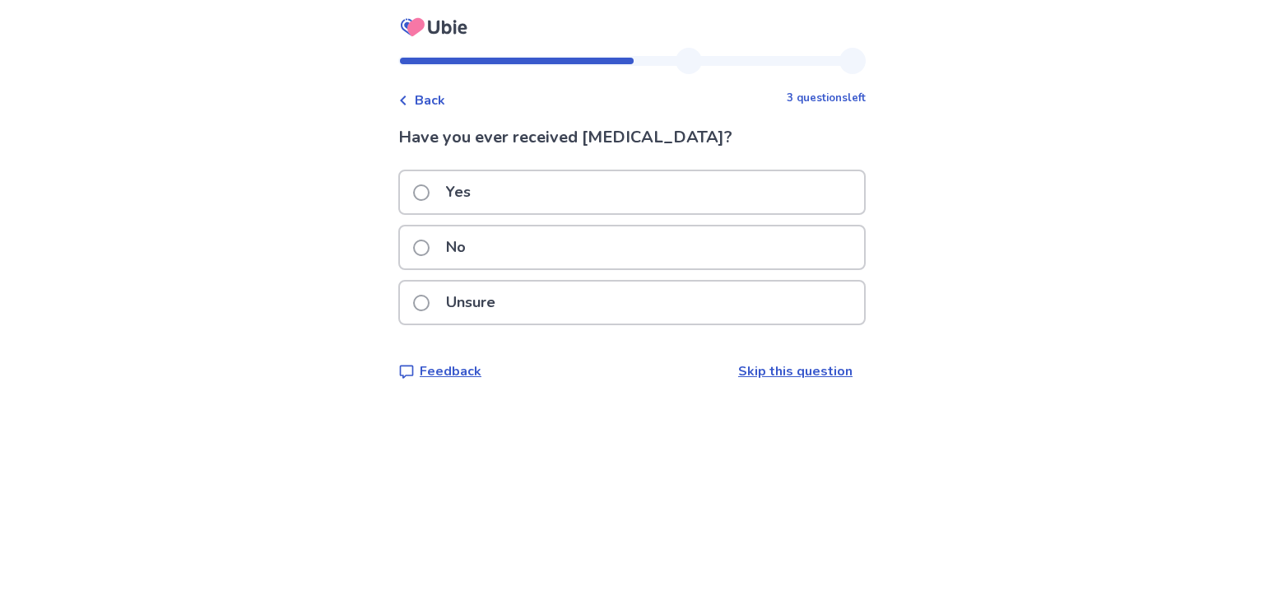
click at [632, 262] on div "No" at bounding box center [632, 247] width 464 height 42
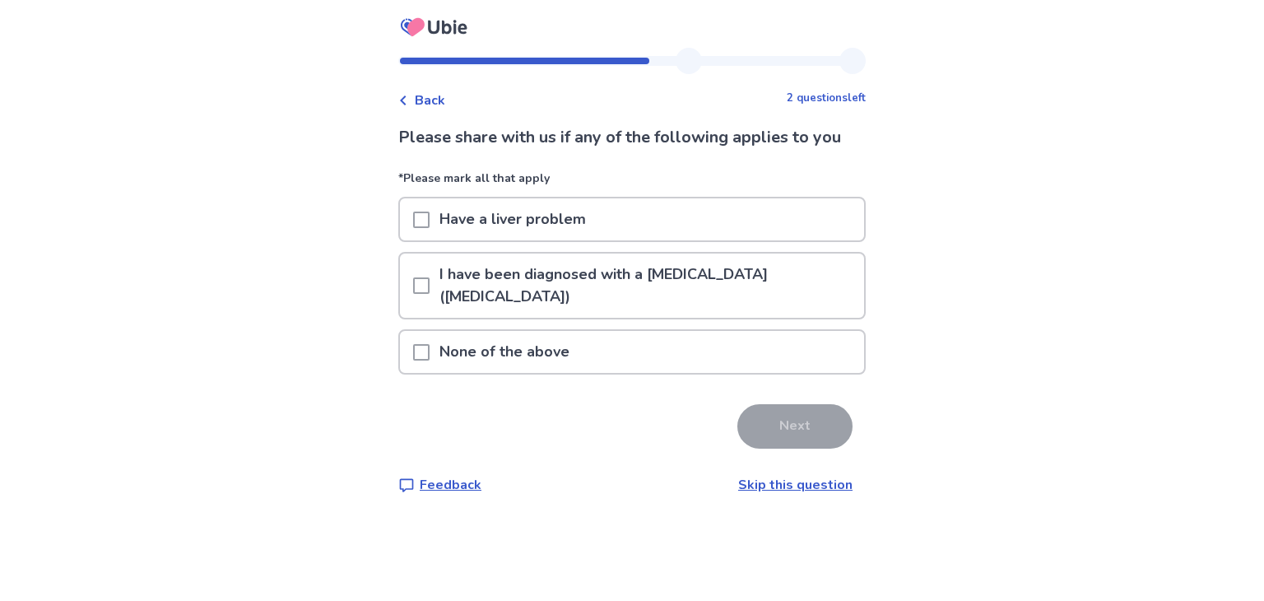
click at [635, 331] on div "None of the above" at bounding box center [632, 352] width 464 height 42
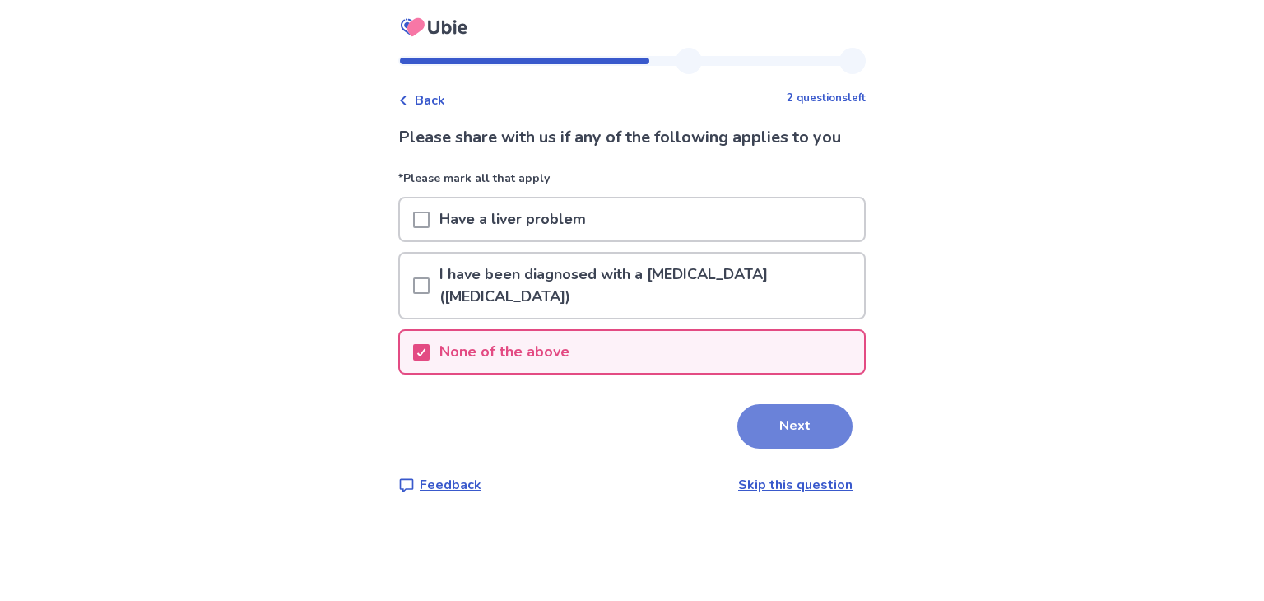
click at [793, 406] on button "Next" at bounding box center [794, 426] width 115 height 44
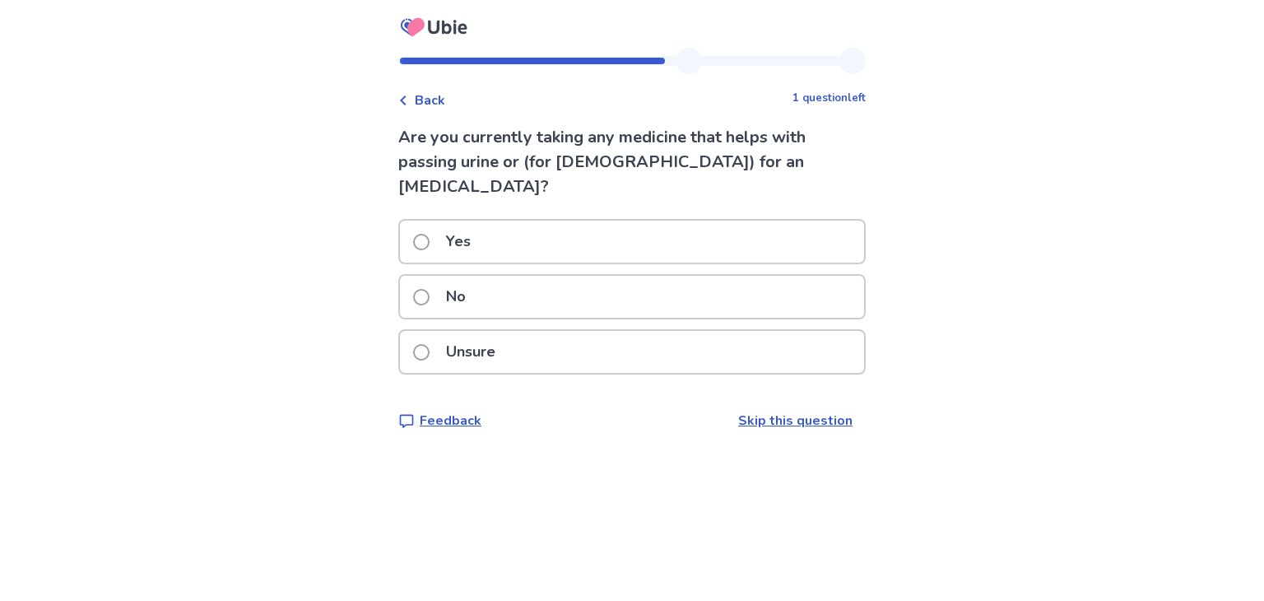
click at [727, 289] on div "No" at bounding box center [632, 297] width 464 height 42
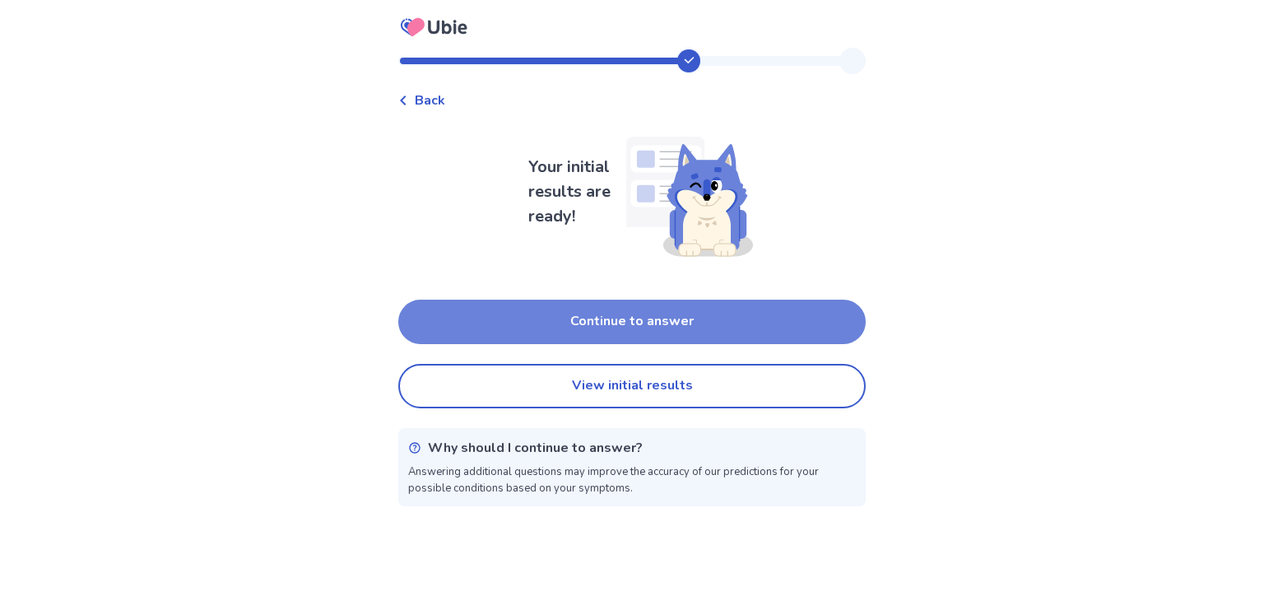
click at [724, 323] on button "Continue to answer" at bounding box center [631, 321] width 467 height 44
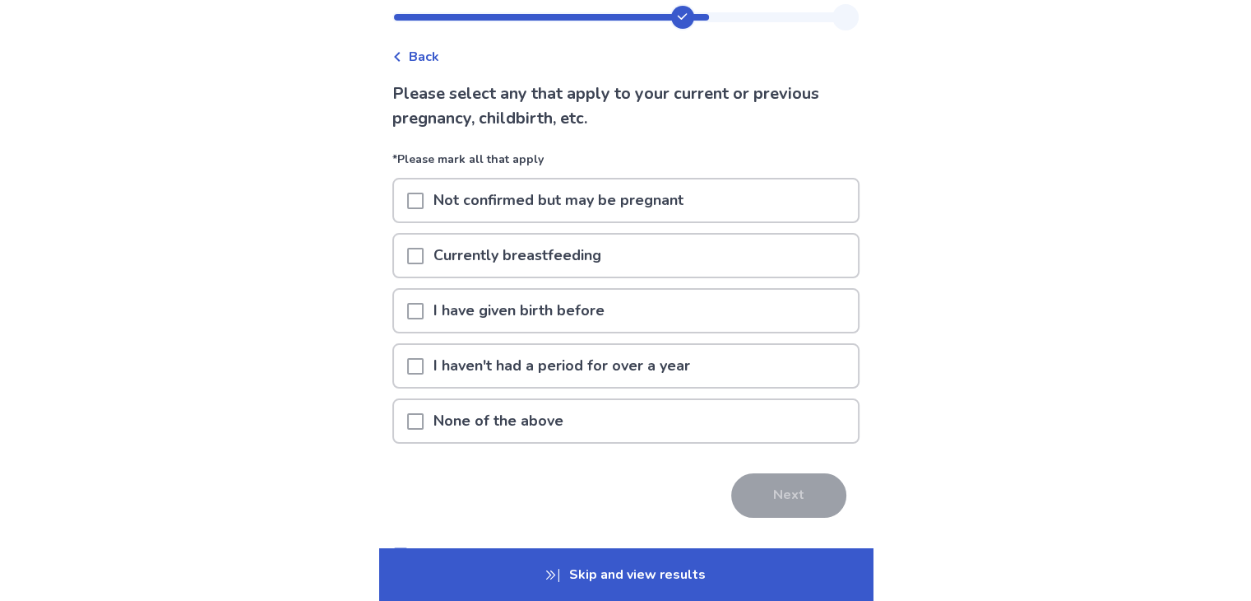
scroll to position [43, 0]
click at [559, 412] on p "None of the above" at bounding box center [499, 422] width 150 height 42
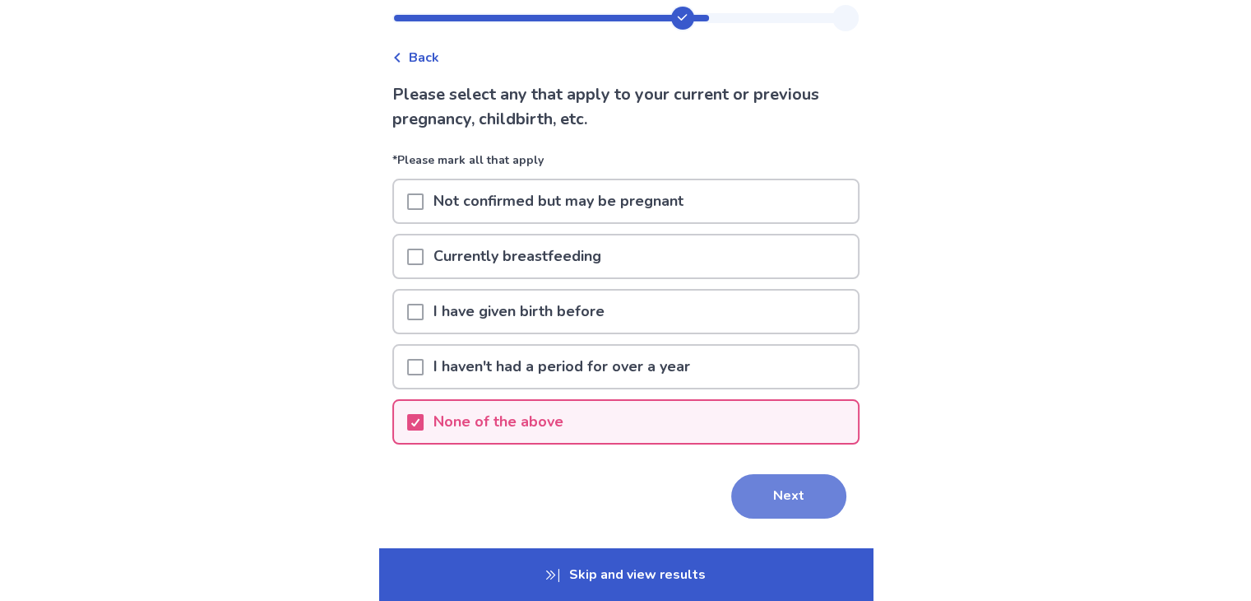
click at [770, 494] on button "Next" at bounding box center [788, 496] width 115 height 44
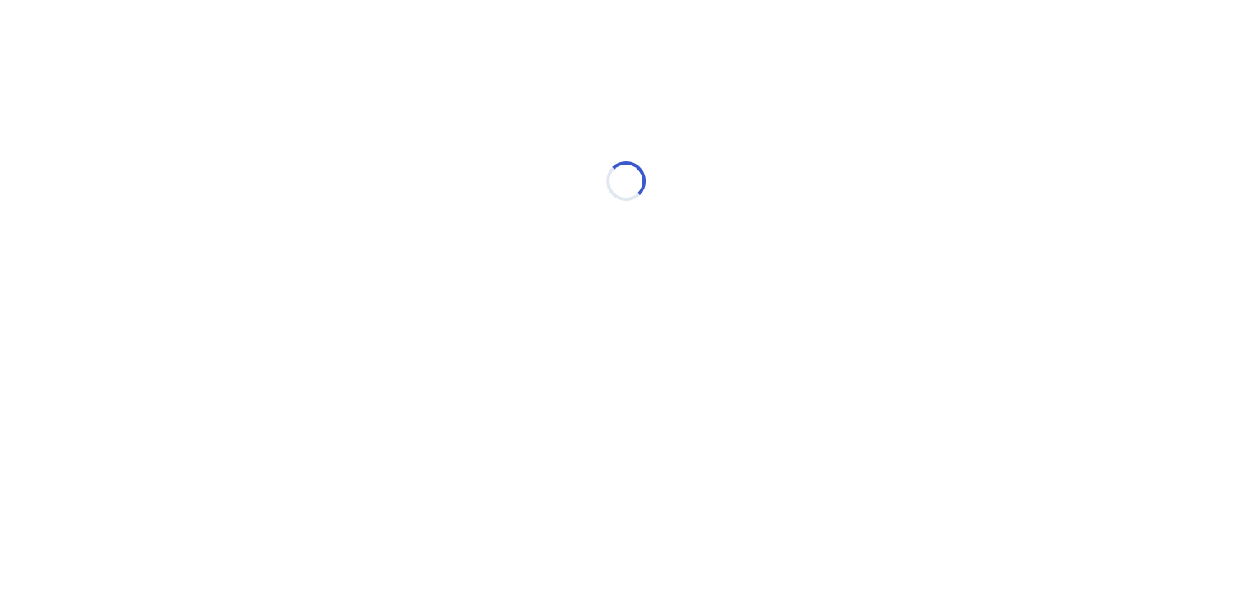
scroll to position [0, 0]
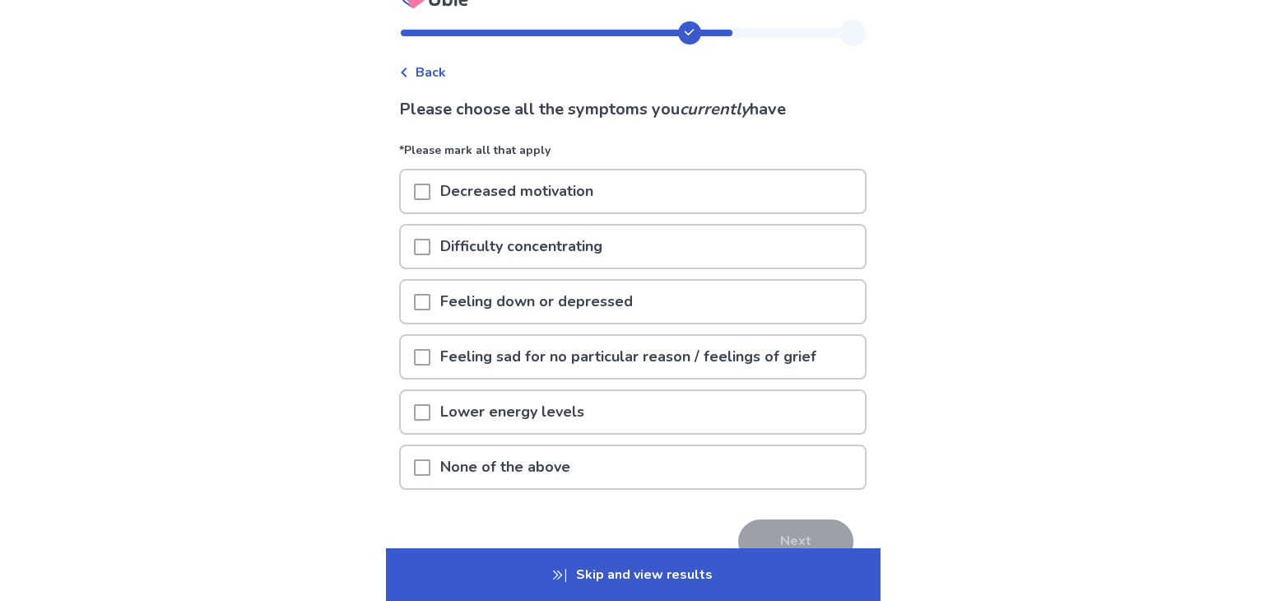
scroll to position [30, 0]
click at [694, 565] on p "Skip and view results" at bounding box center [626, 574] width 494 height 53
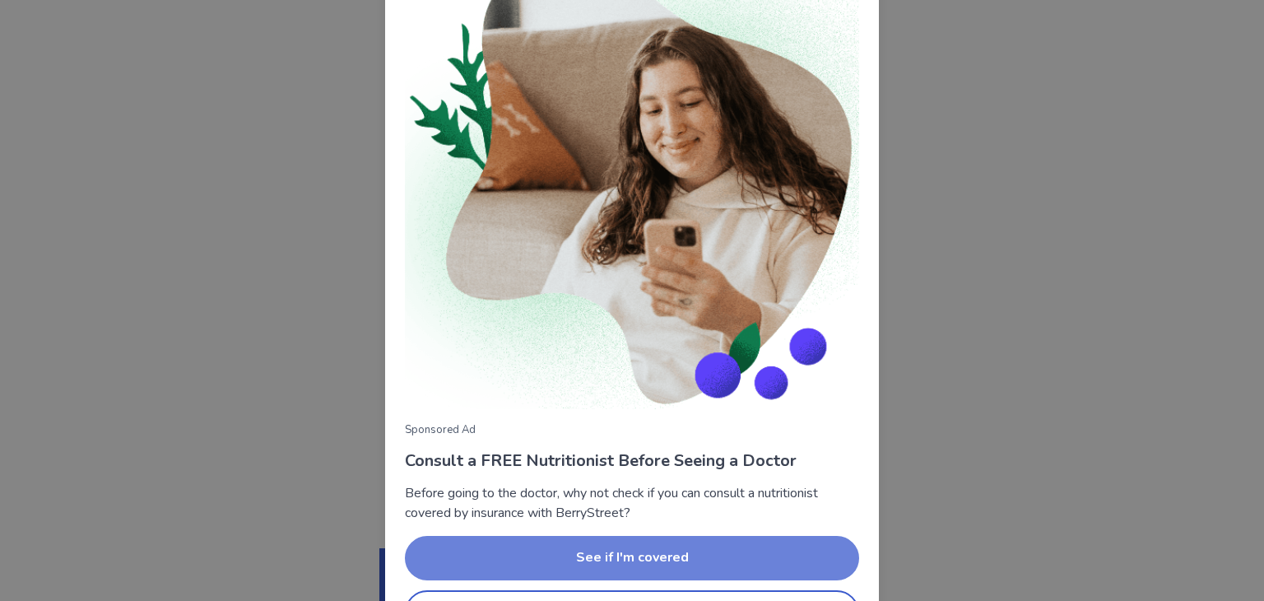
scroll to position [118, 0]
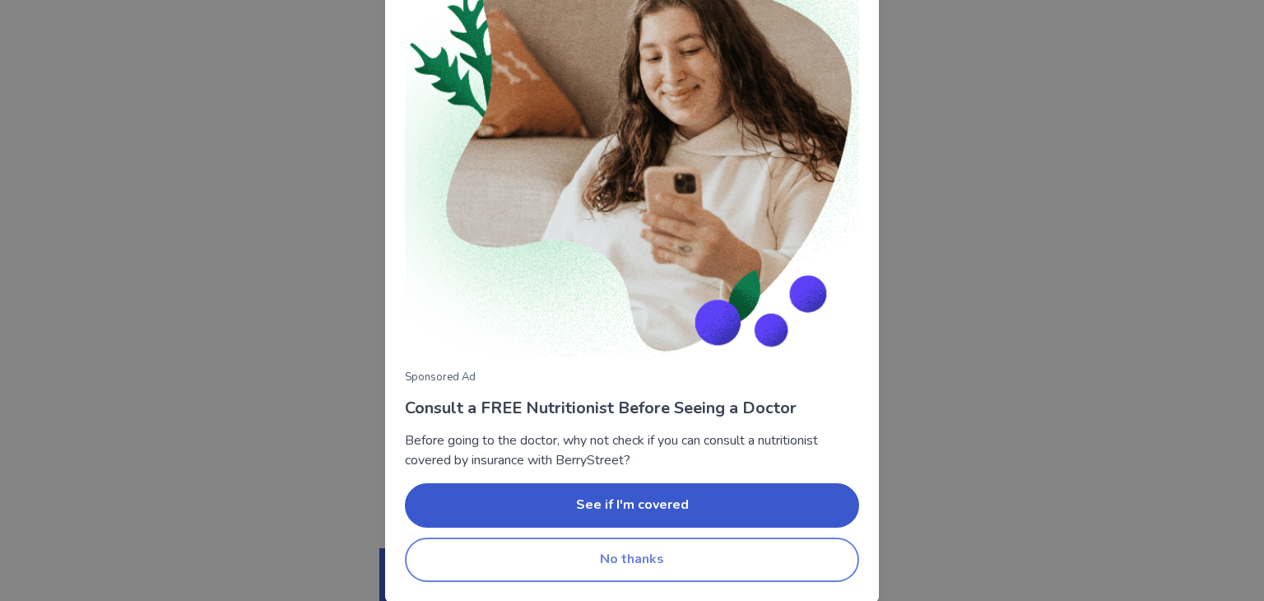
click at [639, 575] on button "No thanks" at bounding box center [632, 559] width 454 height 44
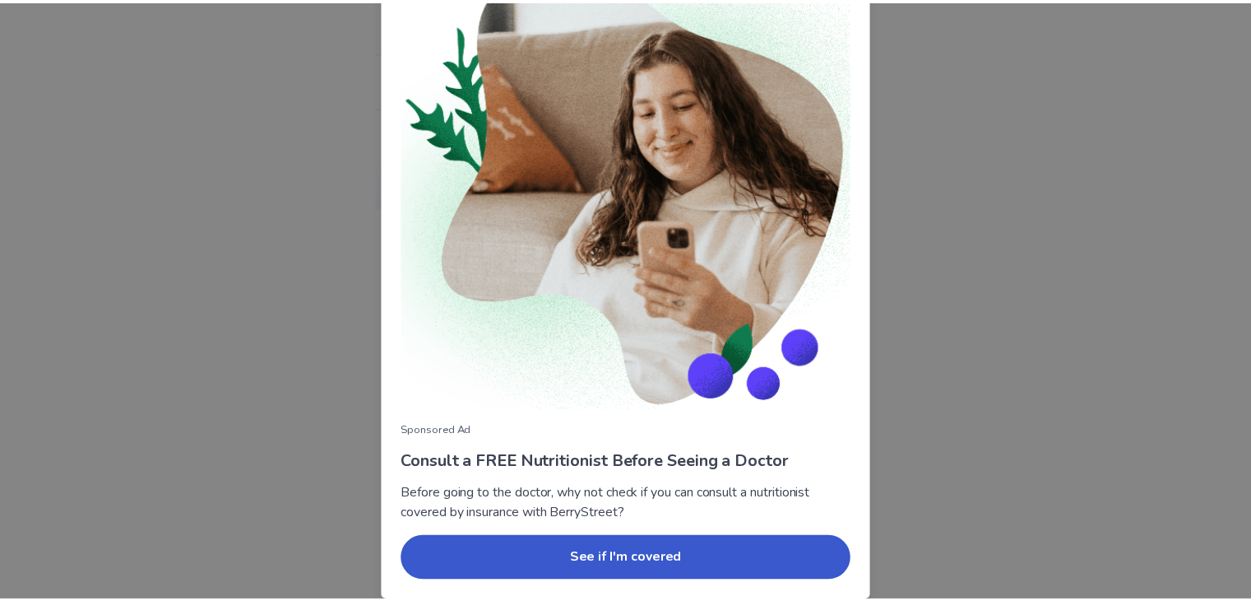
scroll to position [85, 0]
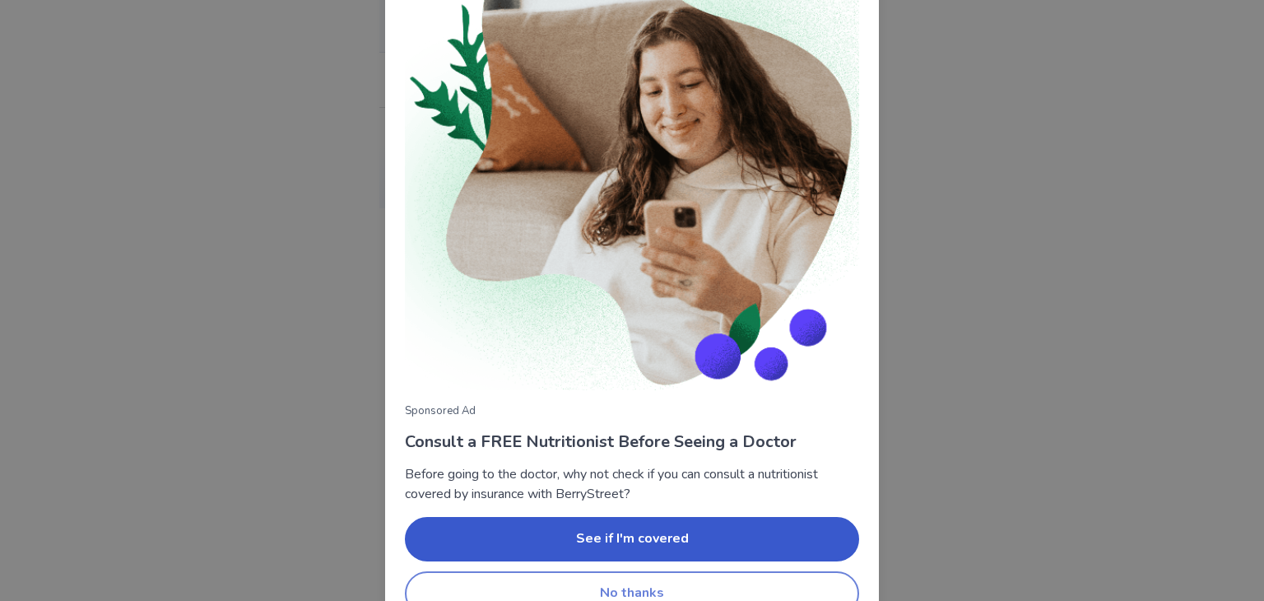
click at [591, 577] on button "No thanks" at bounding box center [632, 593] width 454 height 44
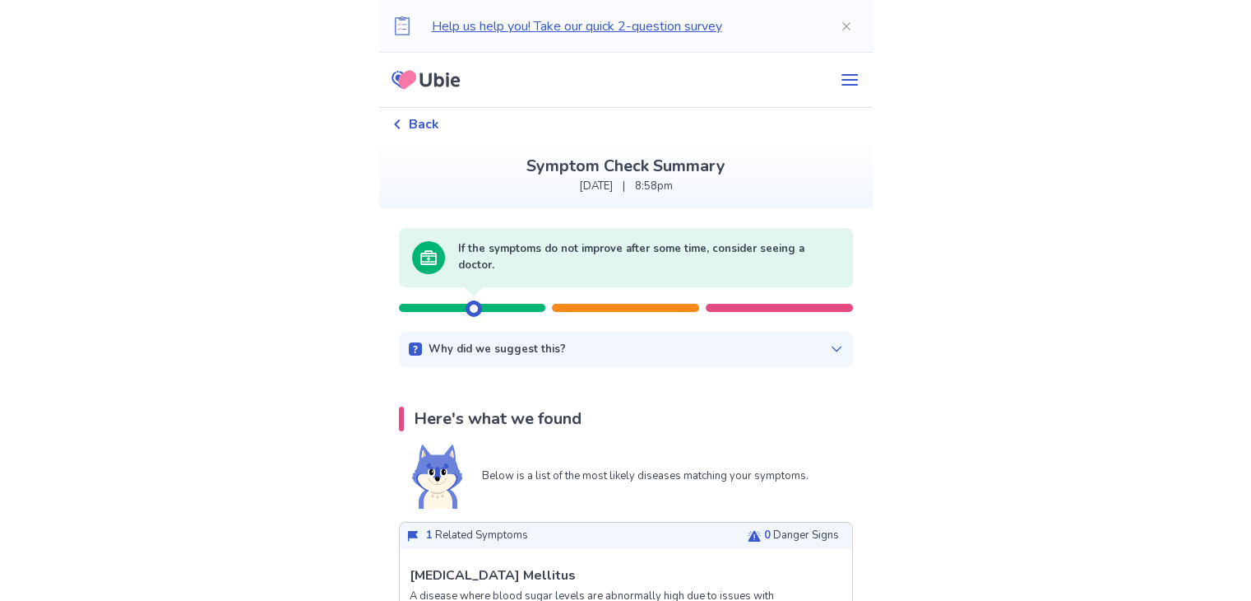
scroll to position [161, 0]
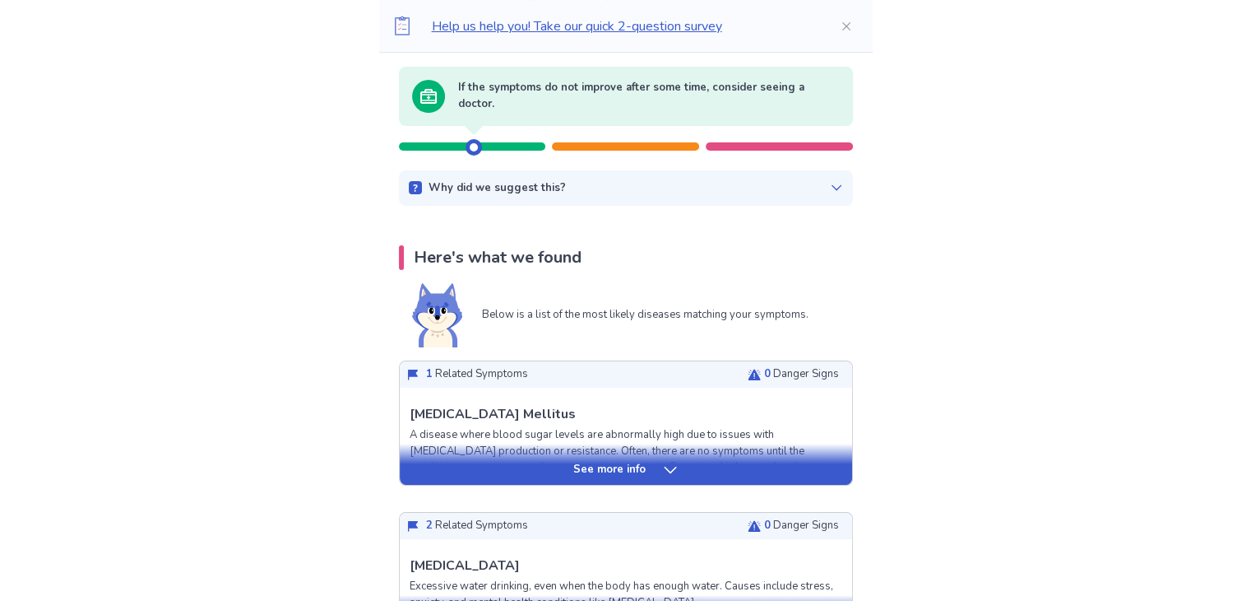
click at [642, 466] on p "See more info" at bounding box center [609, 470] width 72 height 16
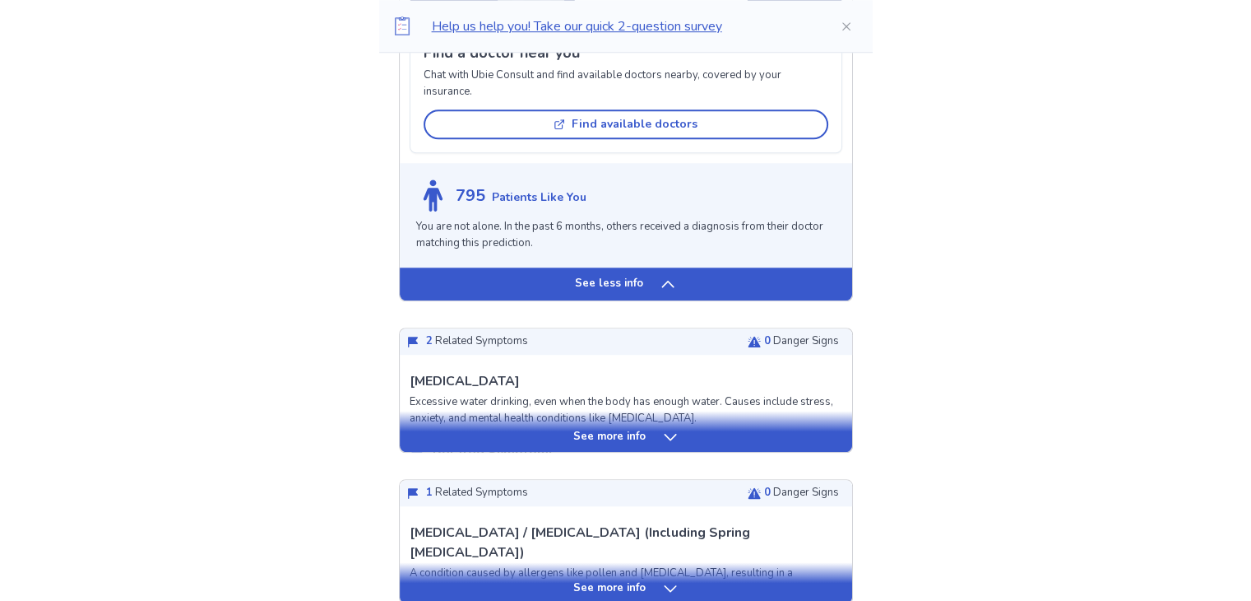
scroll to position [1386, 0]
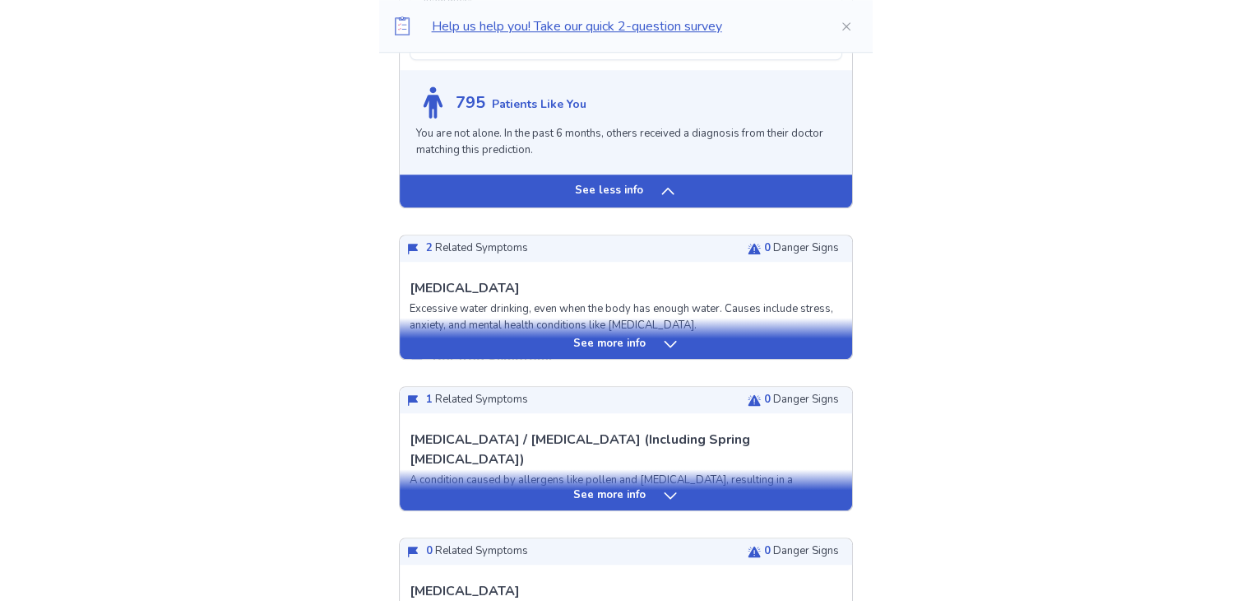
click at [540, 345] on div "See more info" at bounding box center [626, 344] width 453 height 16
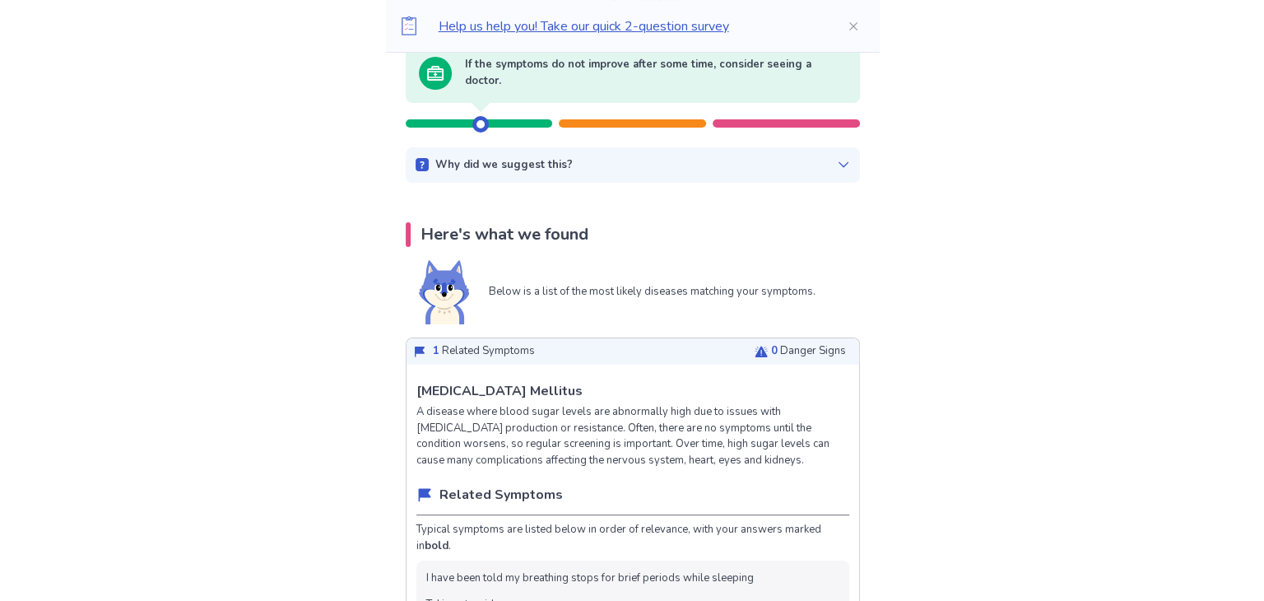
scroll to position [0, 0]
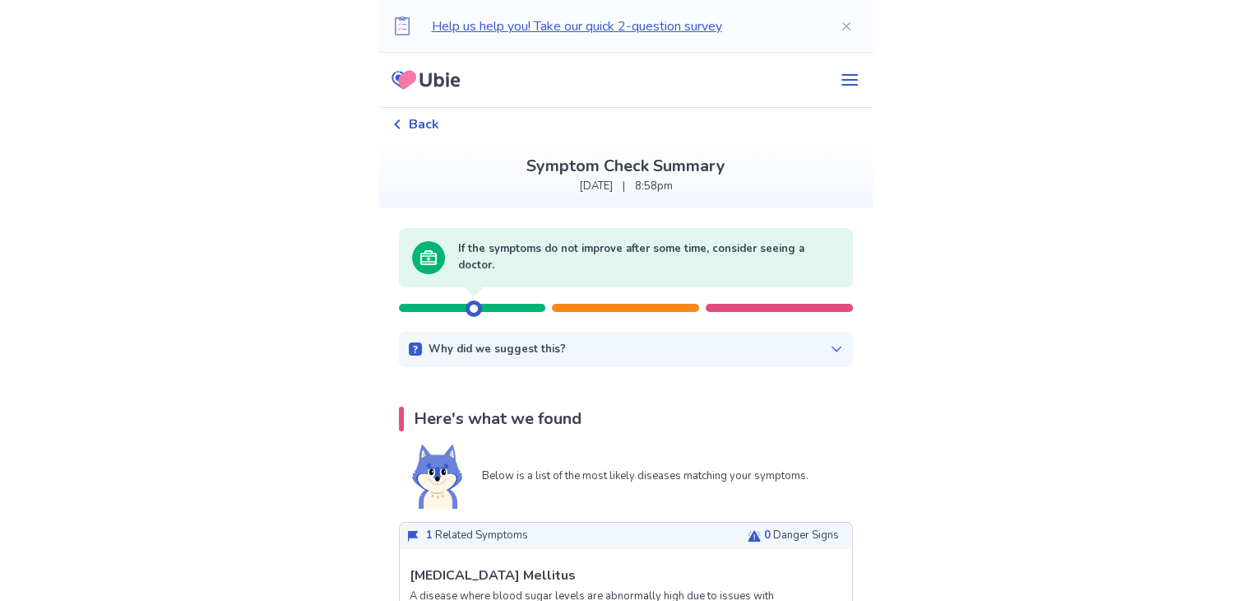
click at [434, 128] on span "Back" at bounding box center [424, 124] width 30 height 20
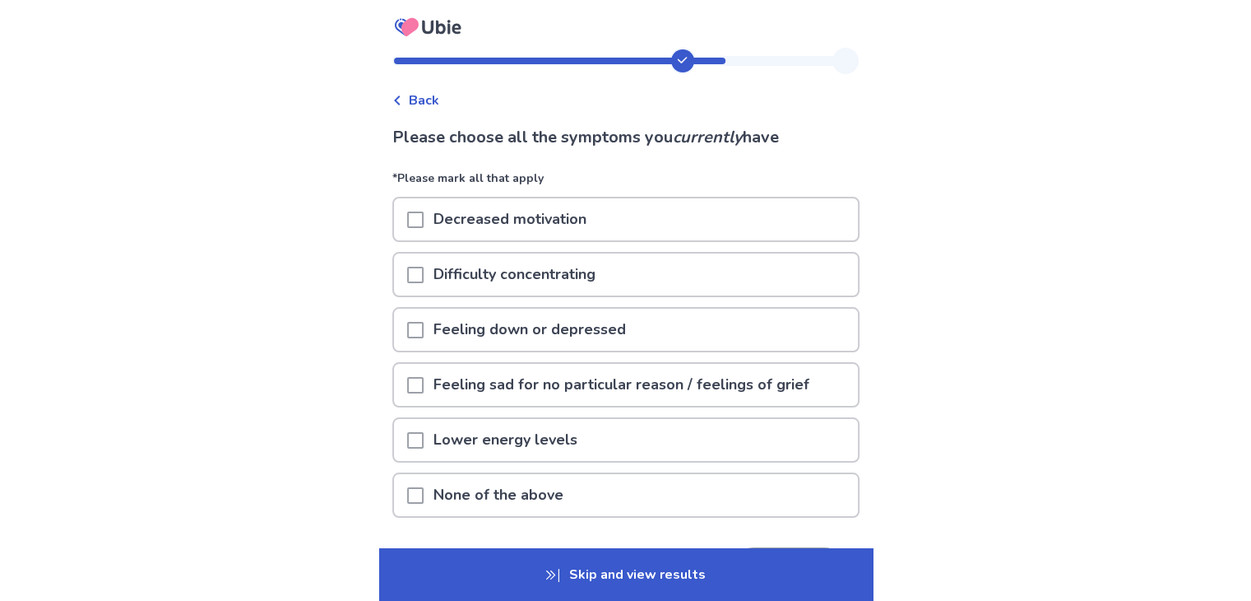
click at [426, 104] on span "Back" at bounding box center [424, 101] width 30 height 20
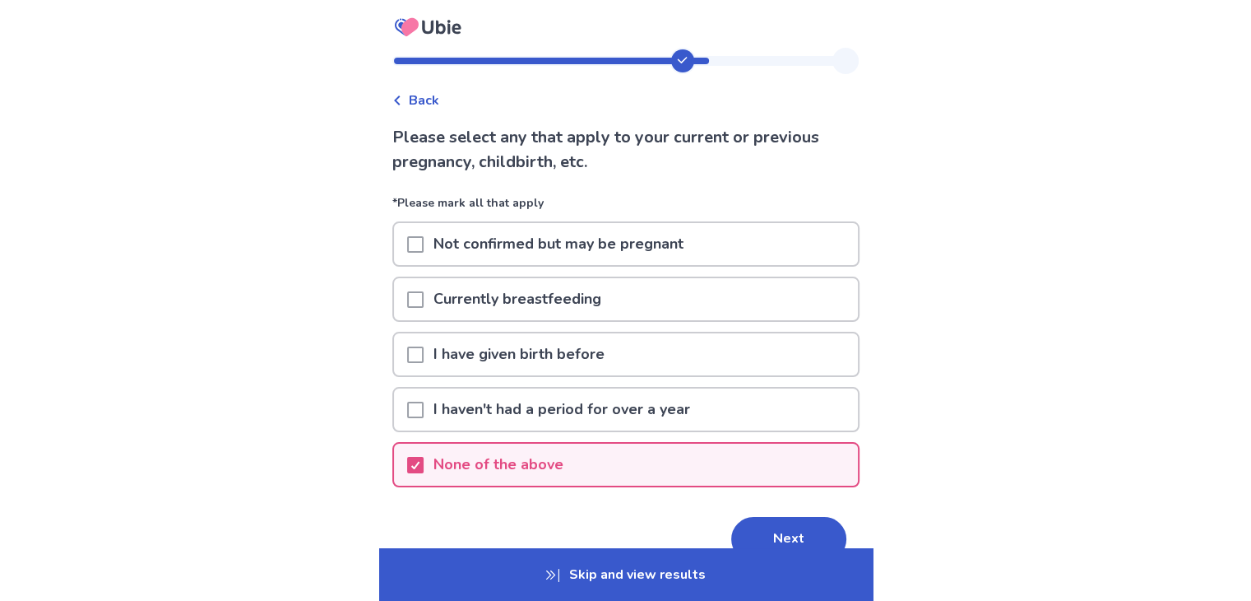
click at [426, 104] on span "Back" at bounding box center [424, 101] width 30 height 20
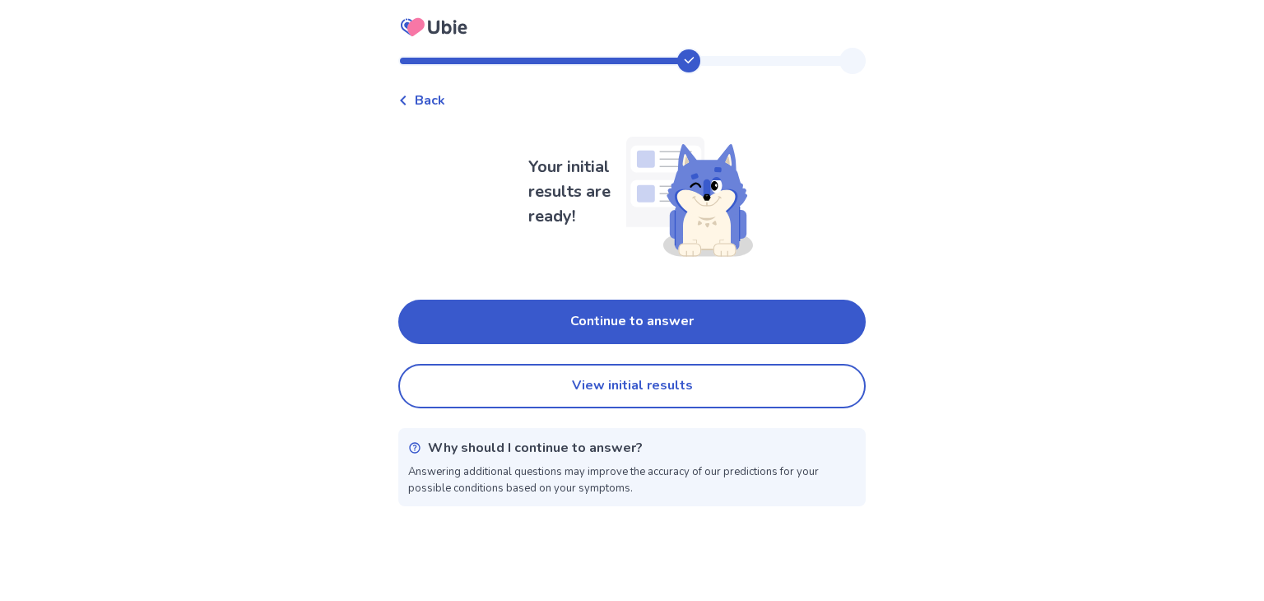
click at [426, 104] on span "Back" at bounding box center [430, 101] width 30 height 20
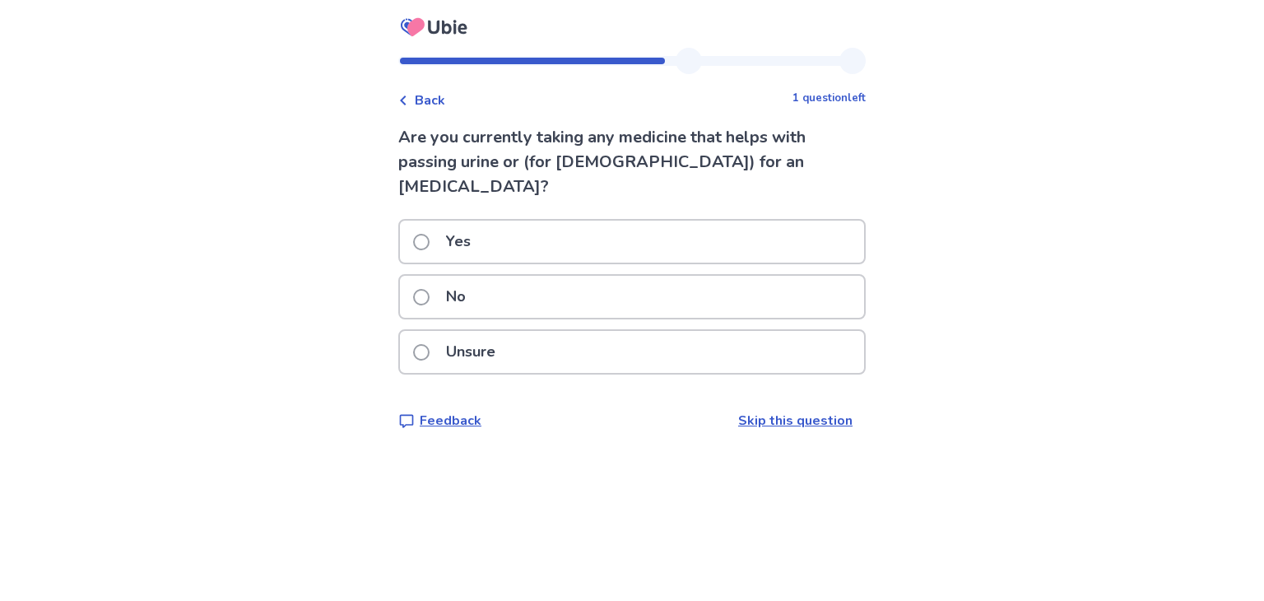
click at [426, 104] on span "Back" at bounding box center [430, 101] width 30 height 20
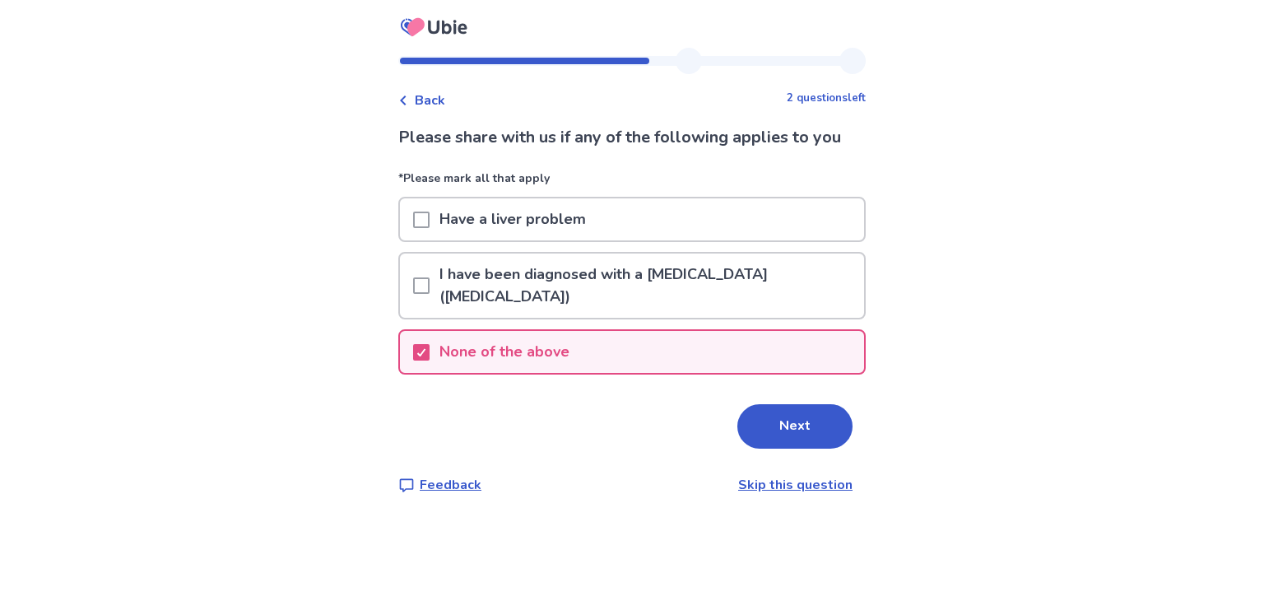
click at [426, 104] on span "Back" at bounding box center [430, 101] width 30 height 20
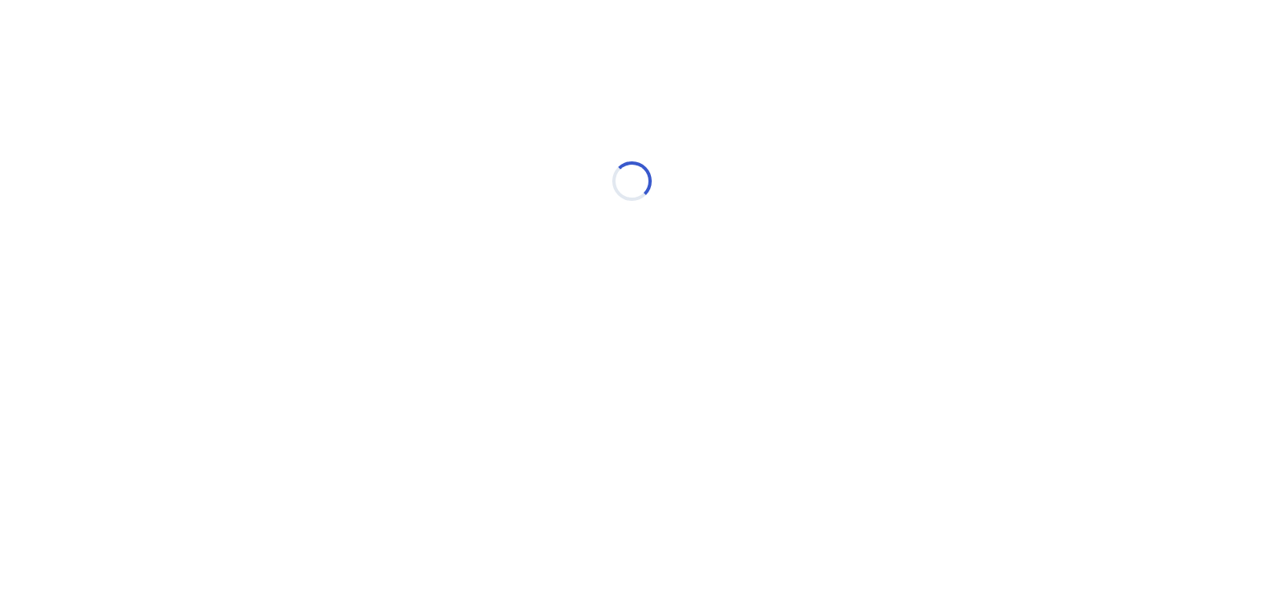
click at [426, 104] on div "Loading..." at bounding box center [631, 180] width 467 height 329
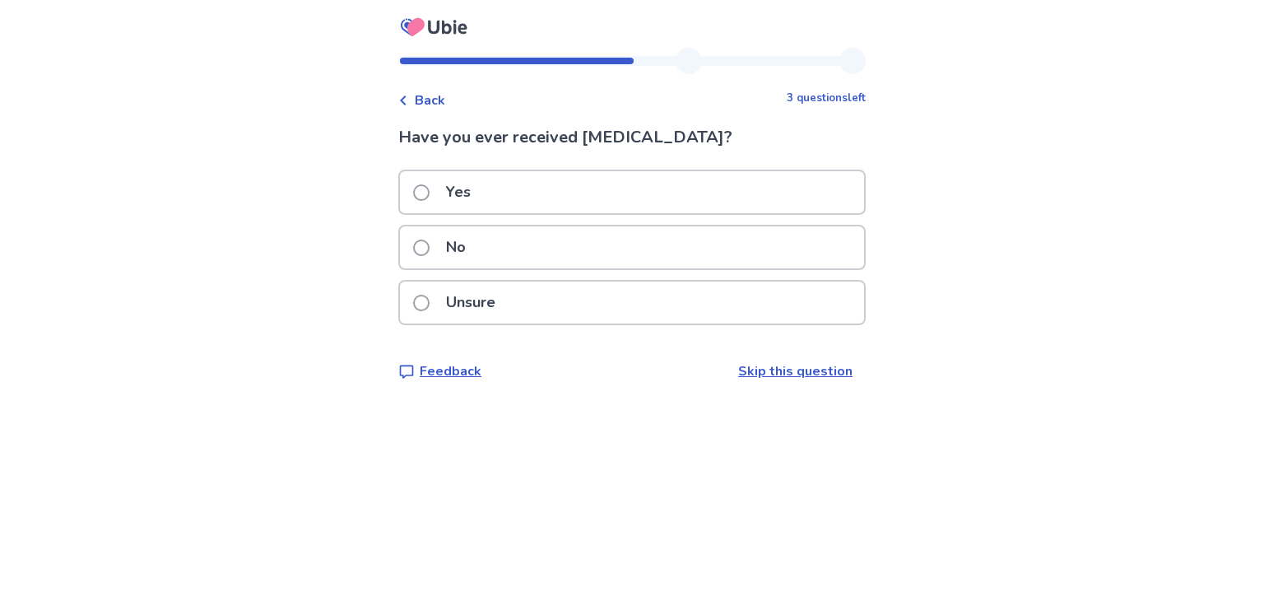
click at [426, 104] on span "Back" at bounding box center [430, 101] width 30 height 20
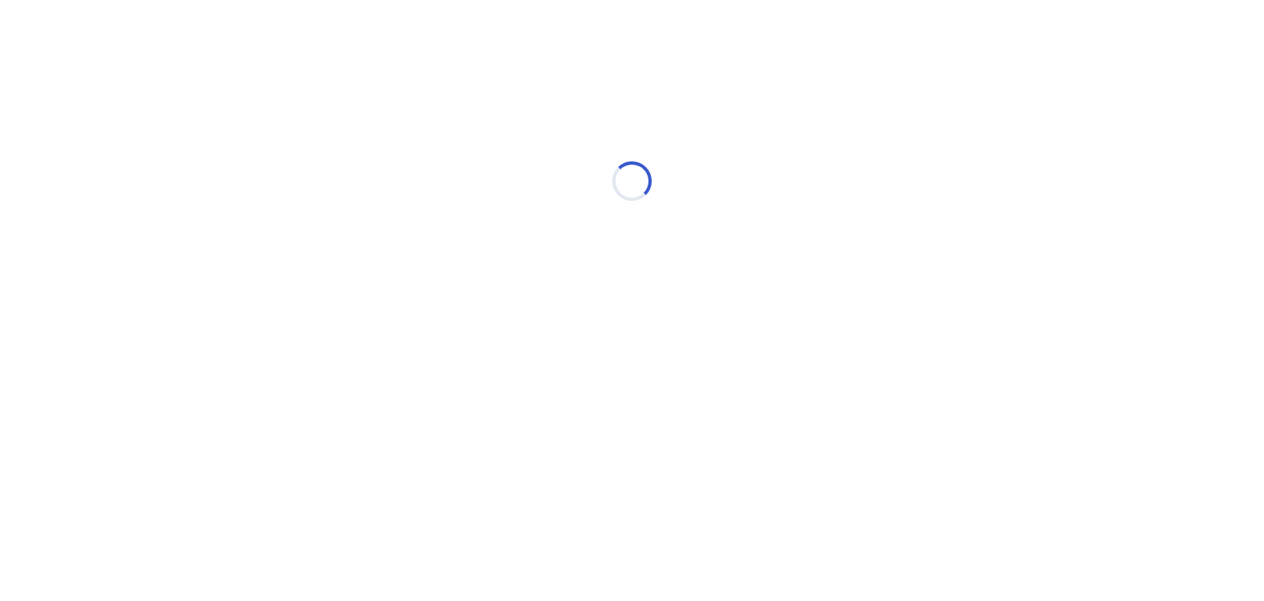
click at [426, 104] on div "Loading..." at bounding box center [631, 180] width 467 height 329
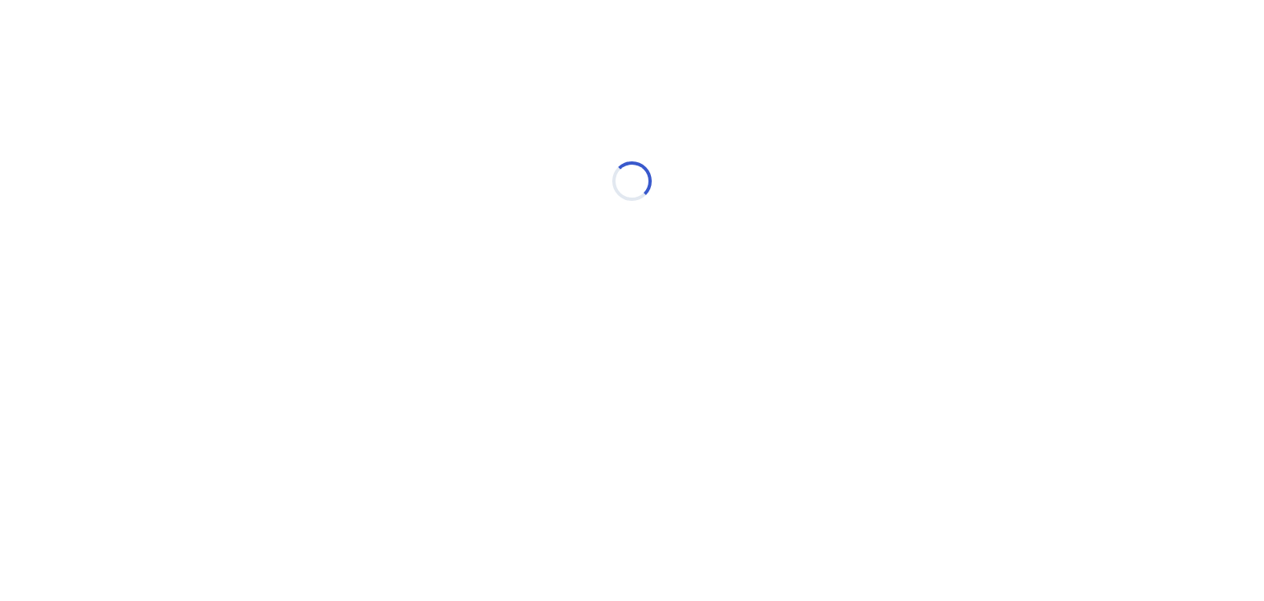
select select "*"
